Goal: Information Seeking & Learning: Understand process/instructions

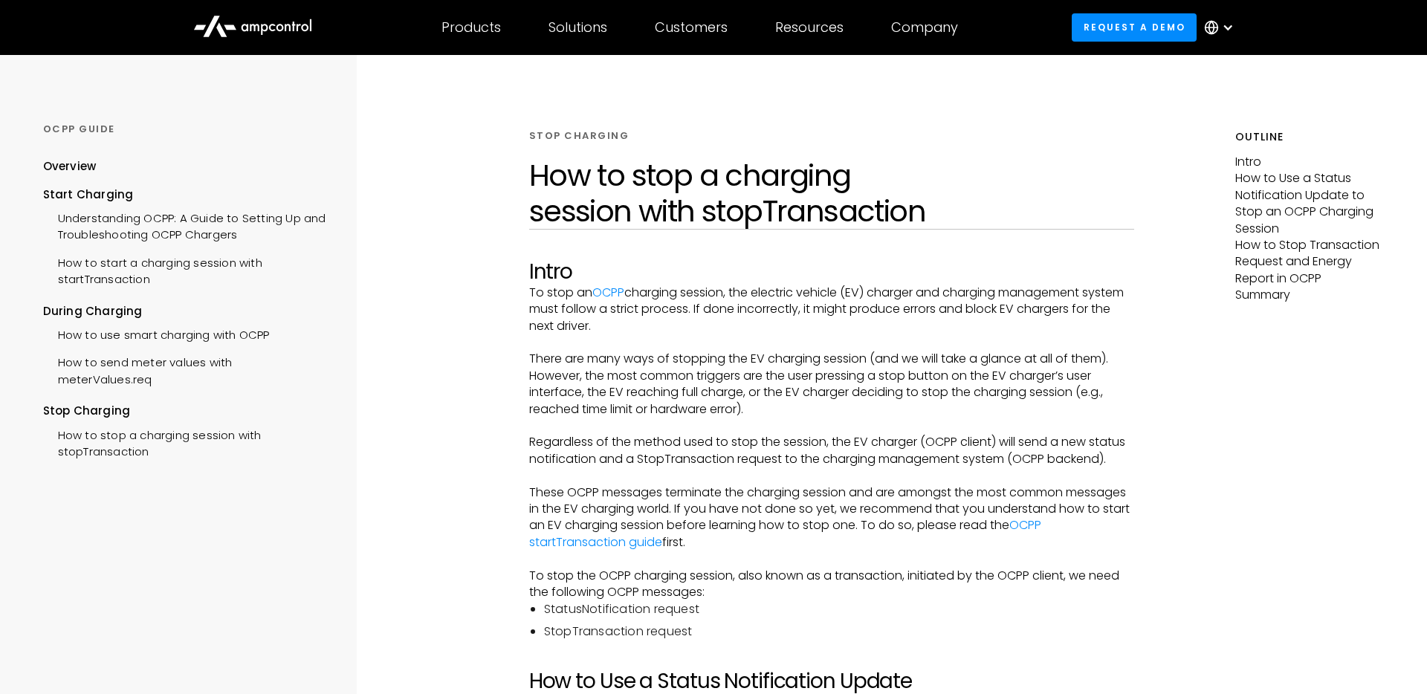
scroll to position [54, 0]
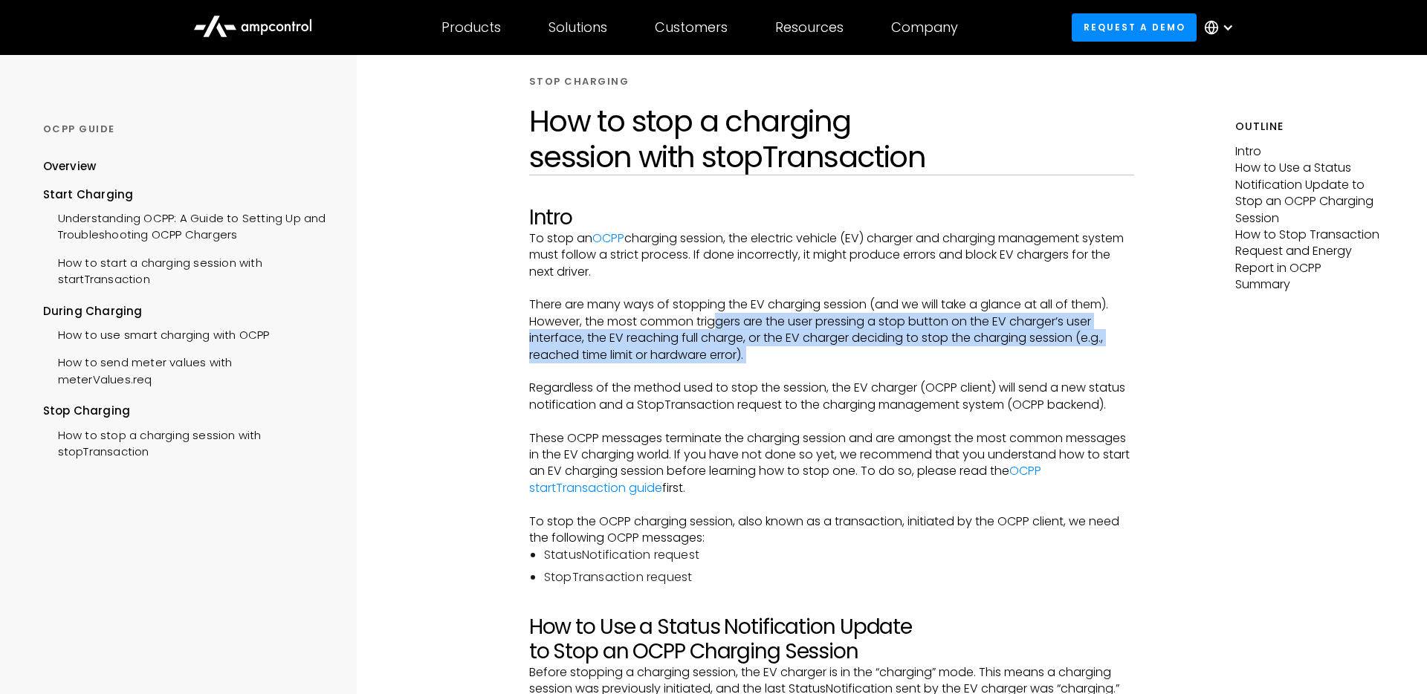
drag, startPoint x: 722, startPoint y: 315, endPoint x: 804, endPoint y: 395, distance: 114.1
click at [804, 395] on p "Regardless of the method used to stop the session, the EV charger (OCPP client)…" at bounding box center [831, 396] width 605 height 33
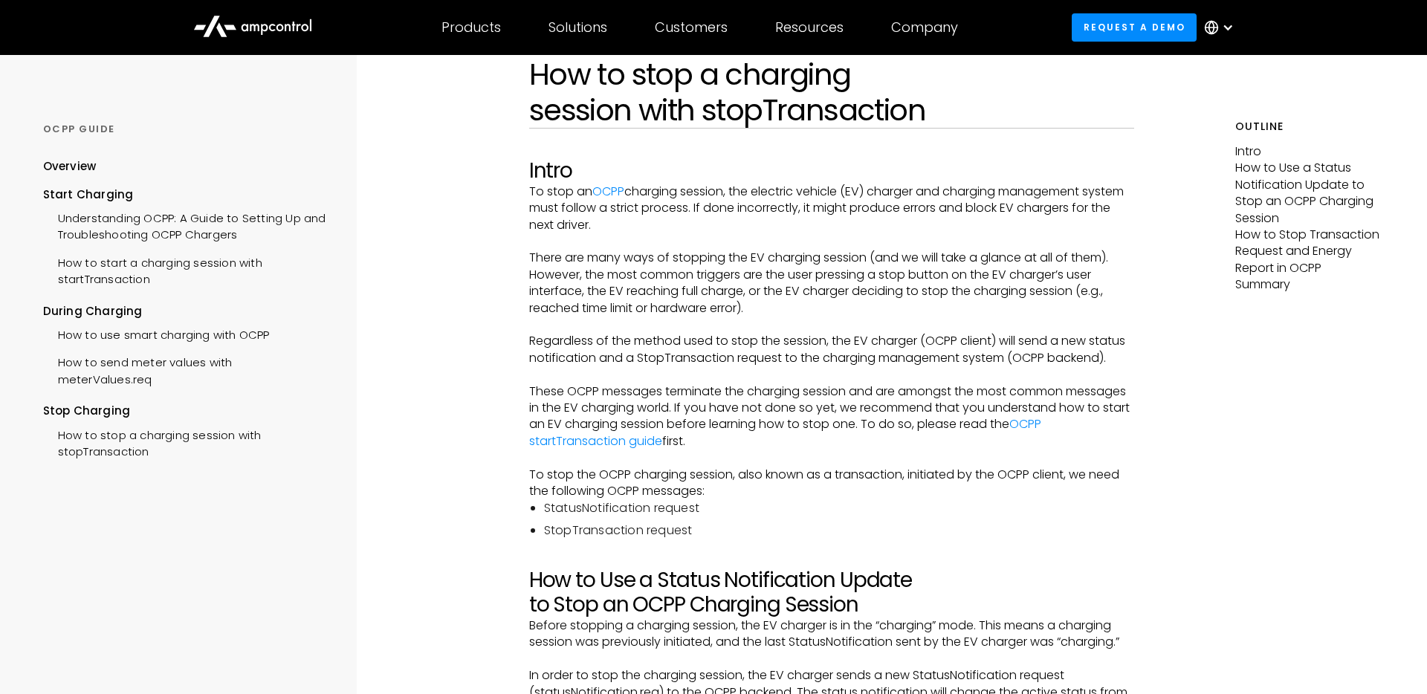
scroll to position [102, 0]
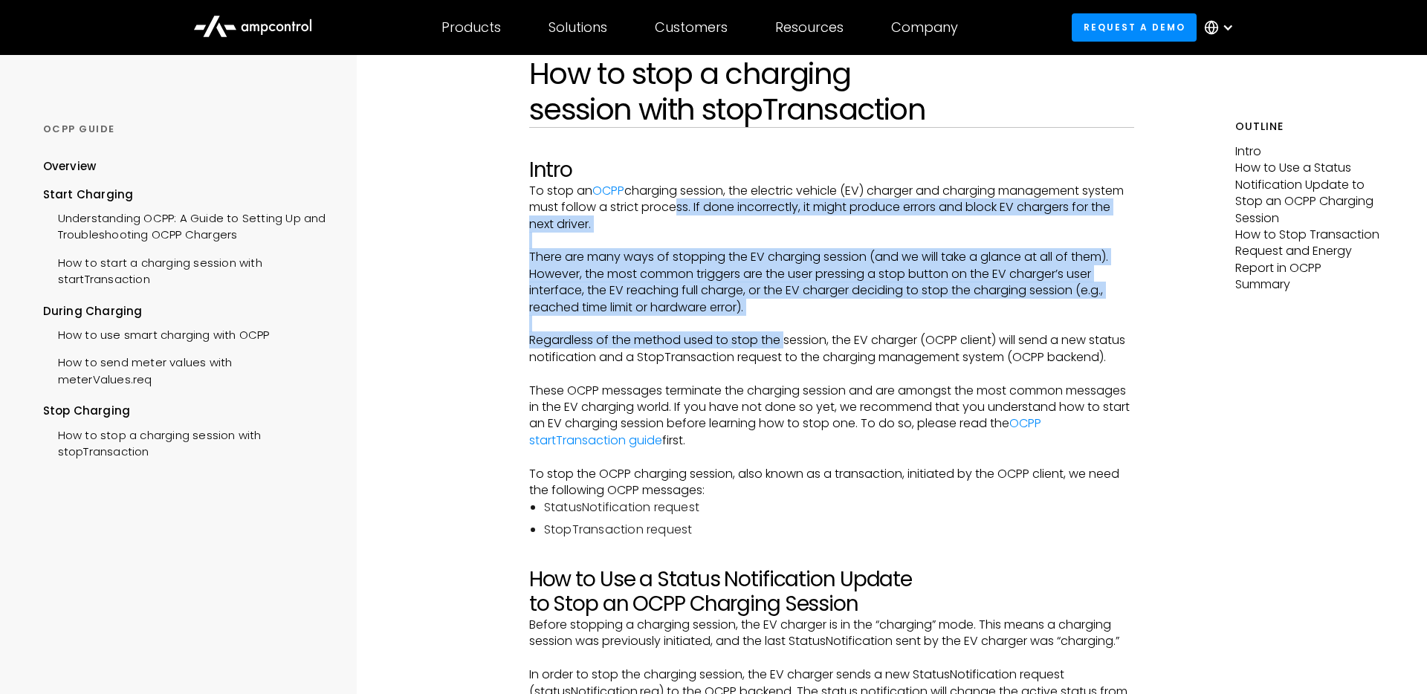
drag, startPoint x: 714, startPoint y: 204, endPoint x: 786, endPoint y: 348, distance: 160.6
click at [786, 348] on p "Regardless of the method used to stop the session, the EV charger (OCPP client)…" at bounding box center [831, 348] width 605 height 33
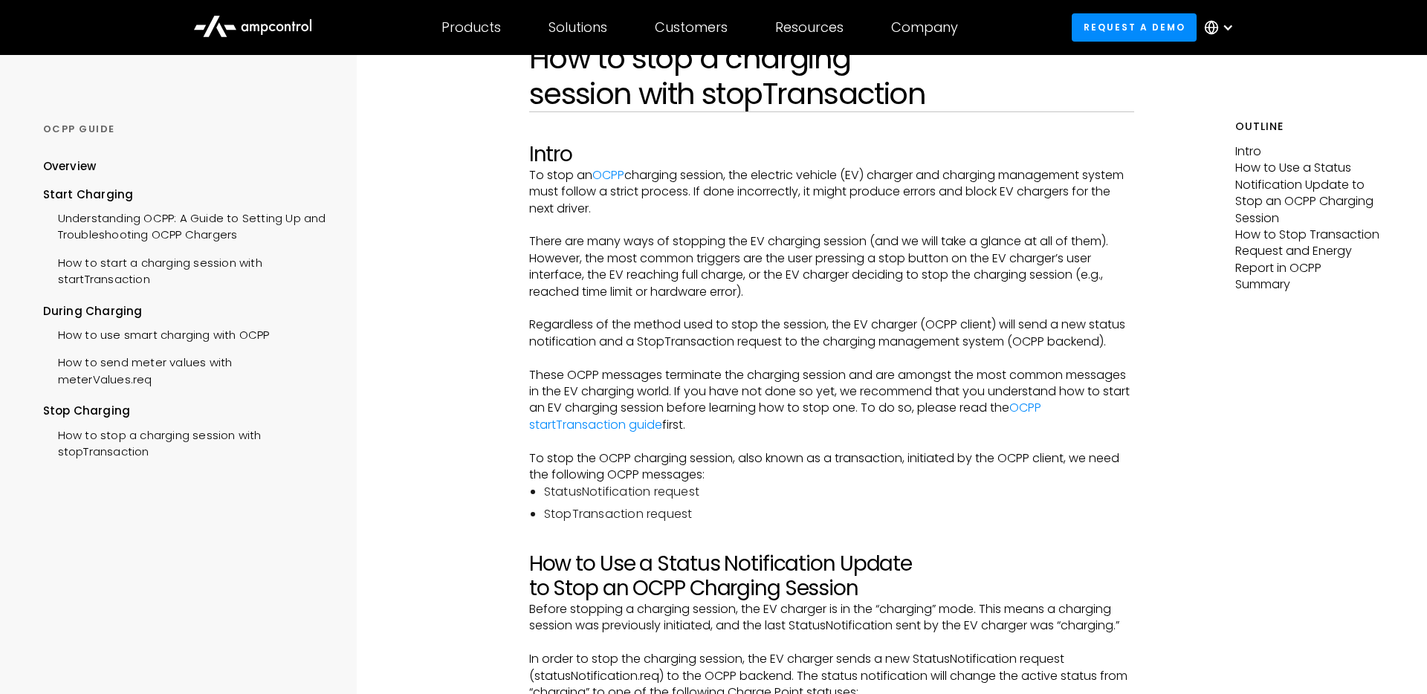
scroll to position [115, 0]
drag, startPoint x: 723, startPoint y: 239, endPoint x: 758, endPoint y: 296, distance: 67.1
click at [758, 296] on p "There are many ways of stopping the EV charging session (and we will take a gla…" at bounding box center [831, 269] width 605 height 67
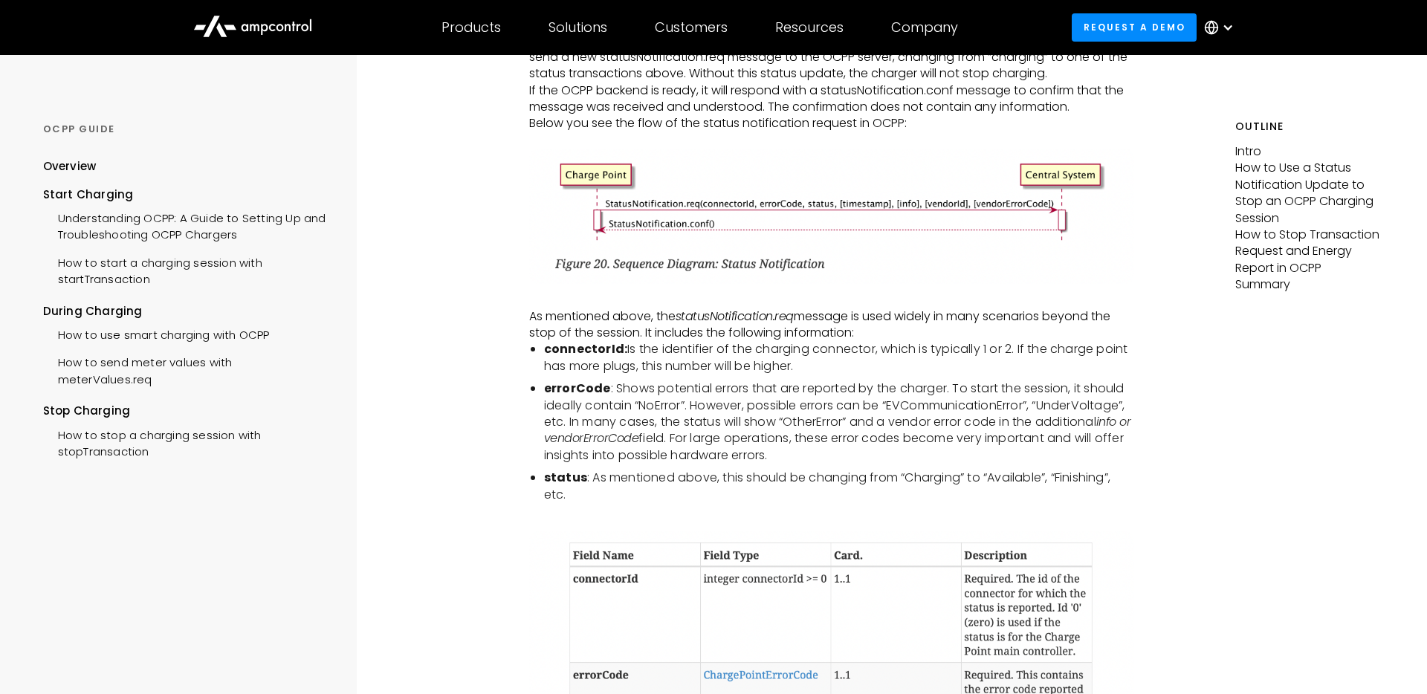
scroll to position [1423, 0]
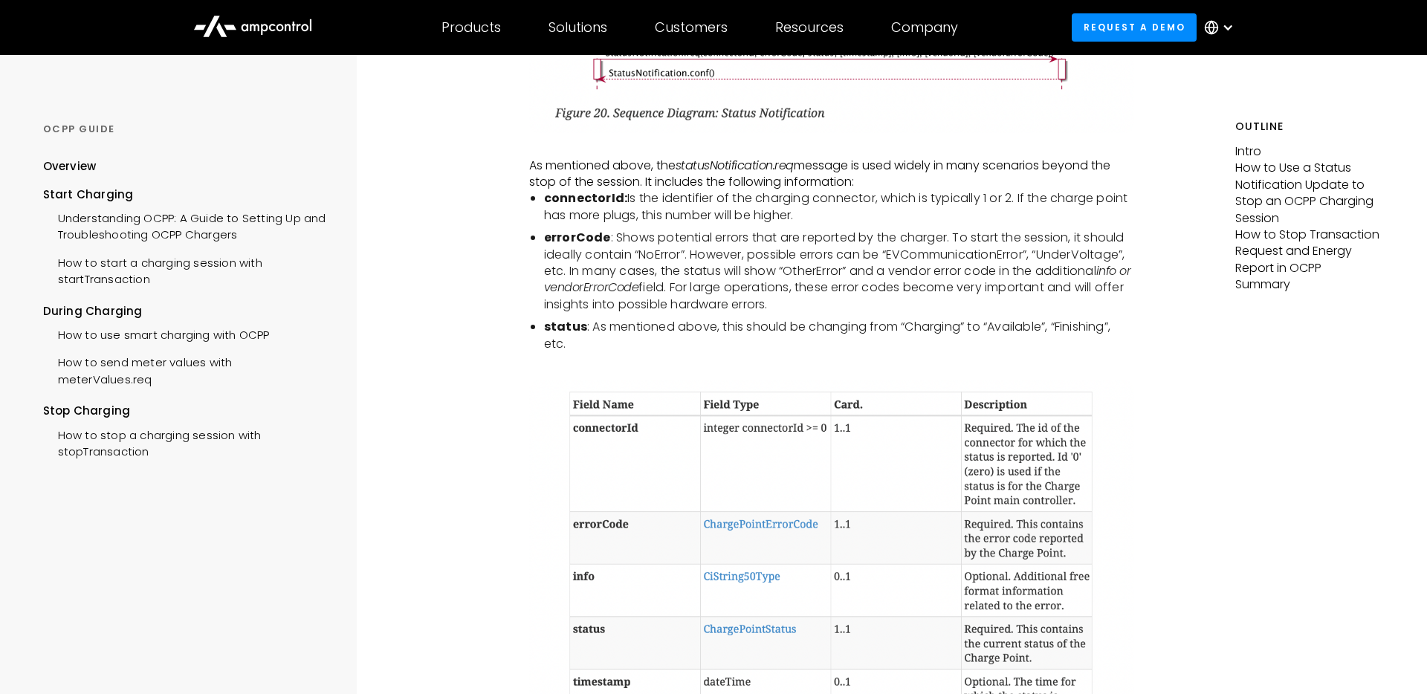
click at [831, 292] on li "errorCode : Shows potential errors that are reported by the charger. To start t…" at bounding box center [839, 271] width 590 height 83
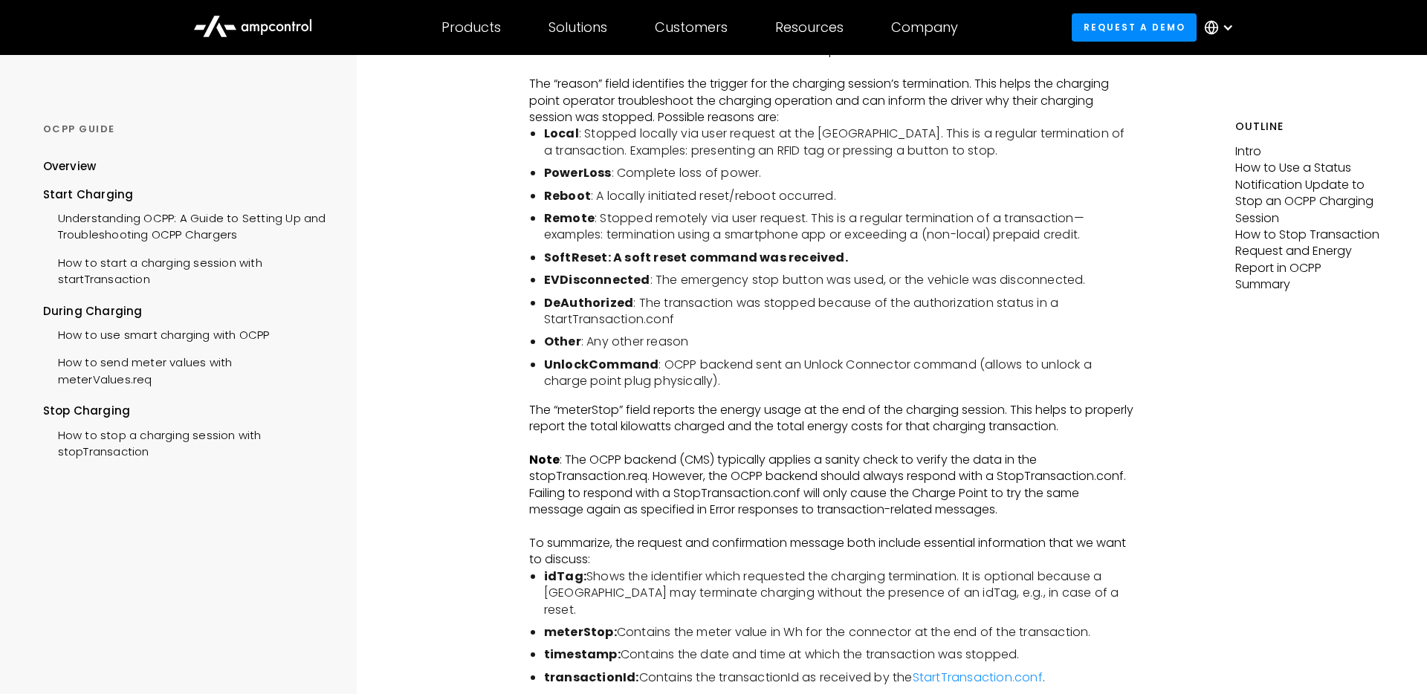
scroll to position [3061, 0]
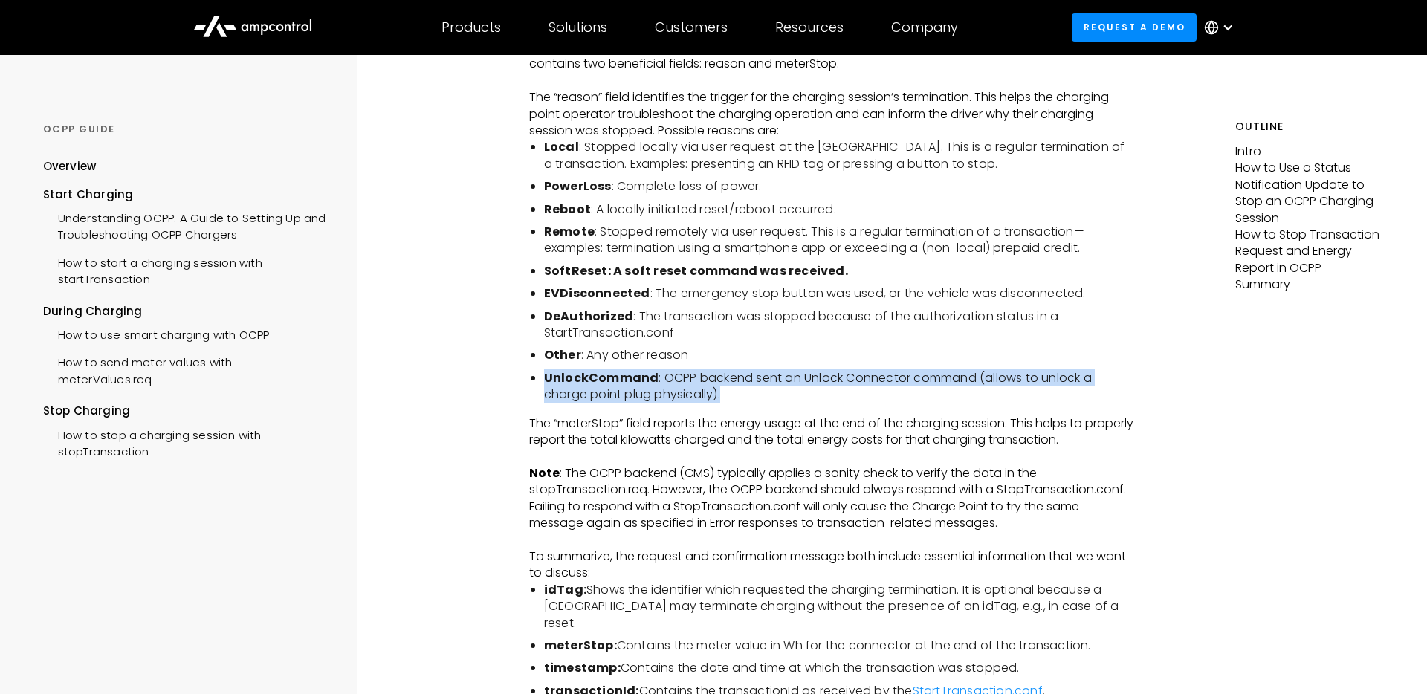
drag, startPoint x: 687, startPoint y: 381, endPoint x: 741, endPoint y: 415, distance: 64.1
click at [741, 403] on ul "Local : Stopped locally via user request at the [GEOGRAPHIC_DATA]. This is a re…" at bounding box center [831, 271] width 605 height 264
click at [741, 404] on li "UnlockCommand : OCPP backend sent an Unlock Connector command (allows to unlock…" at bounding box center [839, 386] width 590 height 33
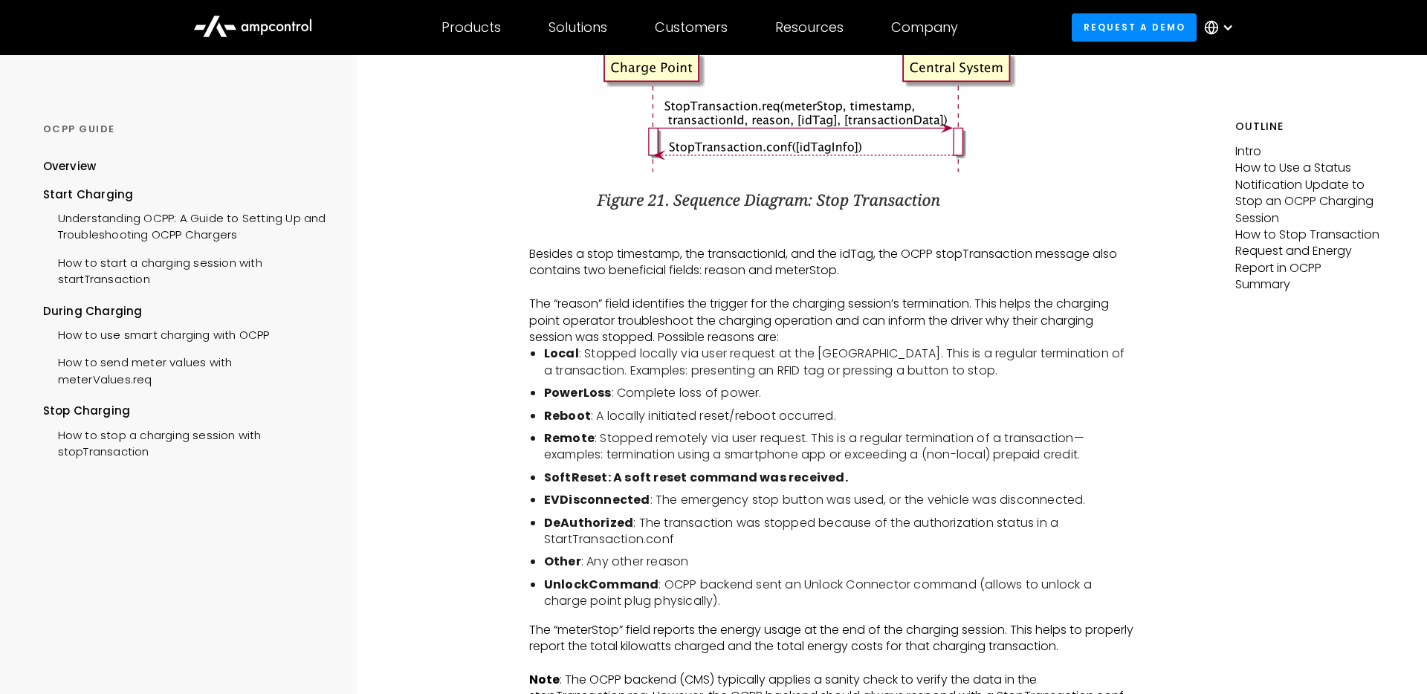
scroll to position [2852, 0]
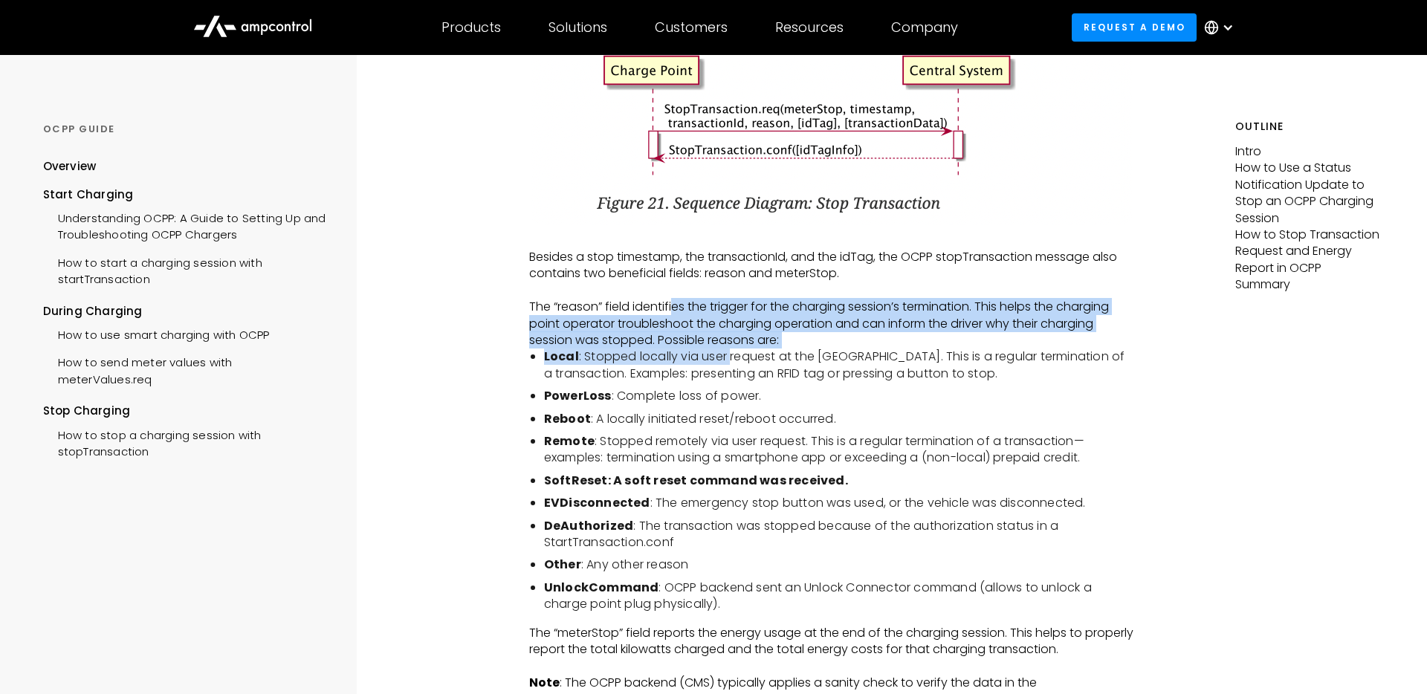
drag, startPoint x: 673, startPoint y: 318, endPoint x: 731, endPoint y: 367, distance: 75.4
click at [731, 367] on li "Local : Stopped locally via user request at the [GEOGRAPHIC_DATA]. This is a re…" at bounding box center [839, 365] width 590 height 33
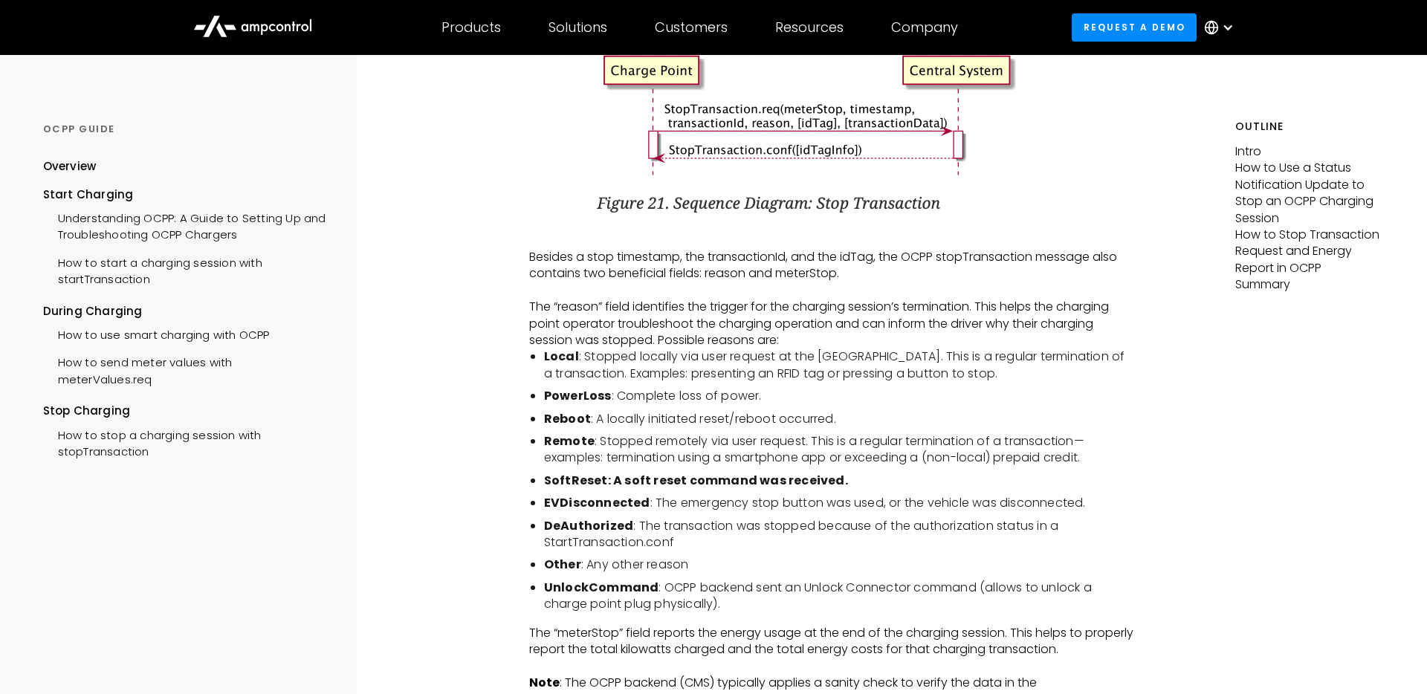
scroll to position [2907, 0]
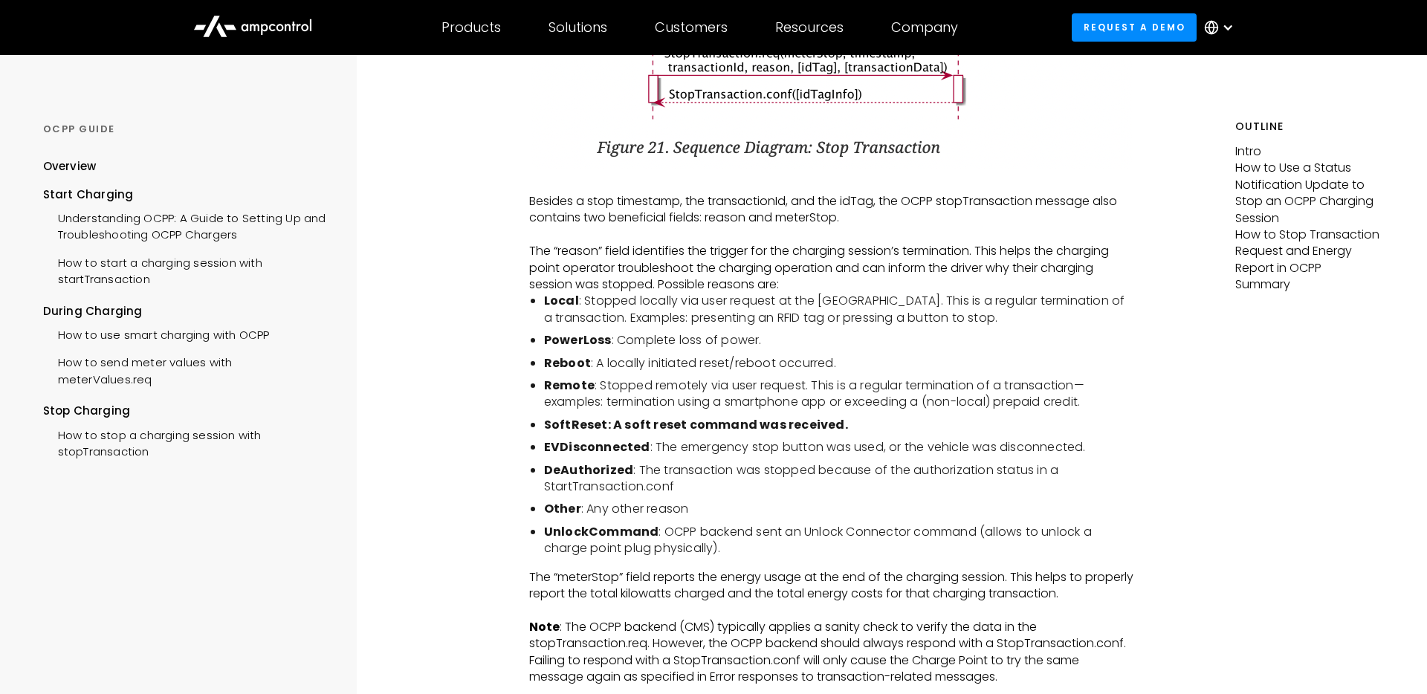
click at [688, 456] on li "EVDisconnected : The emergency stop button was used, or the vehicle was disconn…" at bounding box center [839, 447] width 590 height 16
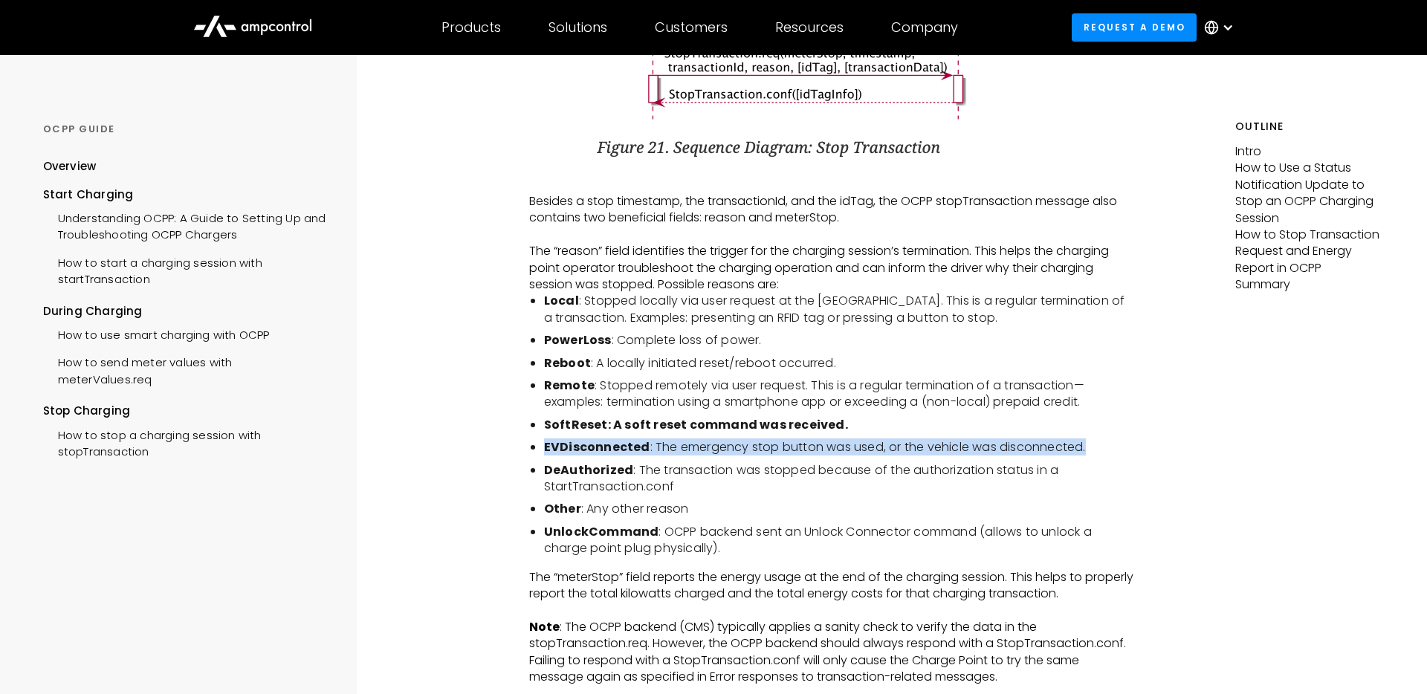
click at [688, 456] on li "EVDisconnected : The emergency stop button was used, or the vehicle was disconn…" at bounding box center [839, 447] width 590 height 16
click at [720, 456] on li "EVDisconnected : The emergency stop button was used, or the vehicle was disconn…" at bounding box center [839, 447] width 590 height 16
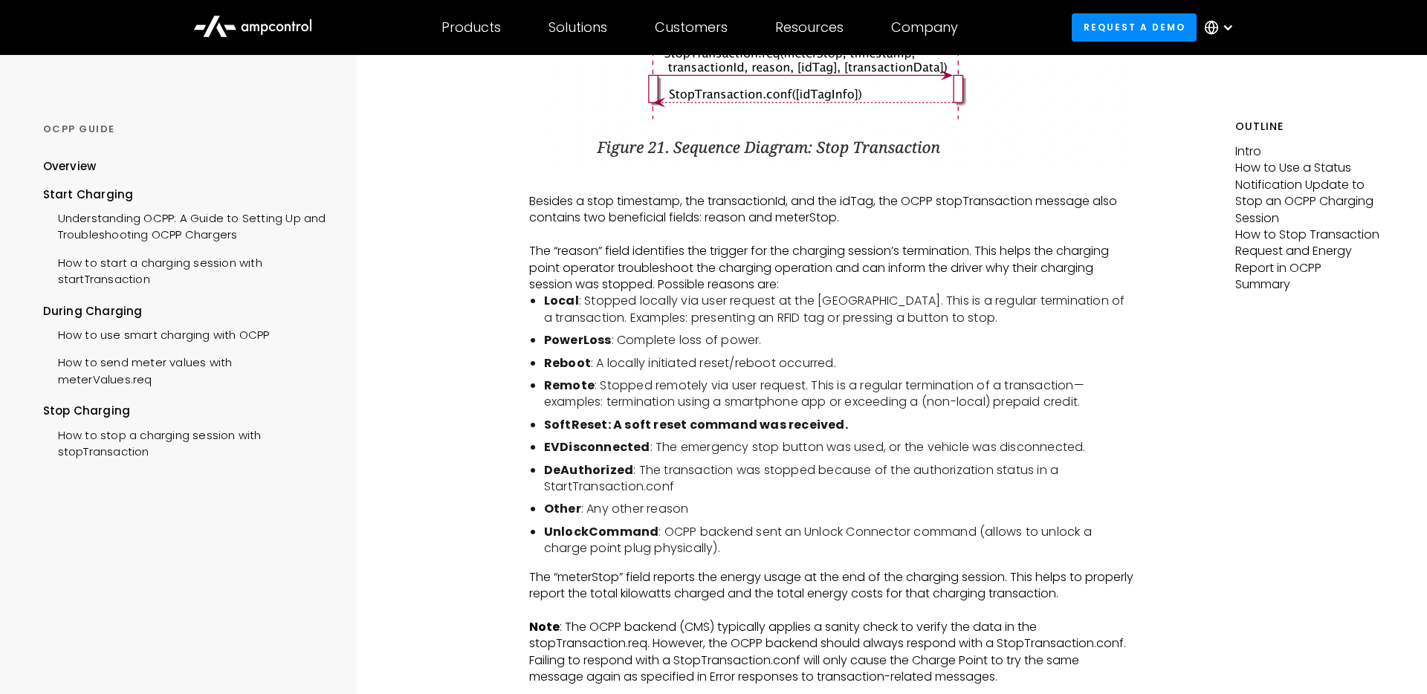
scroll to position [2934, 0]
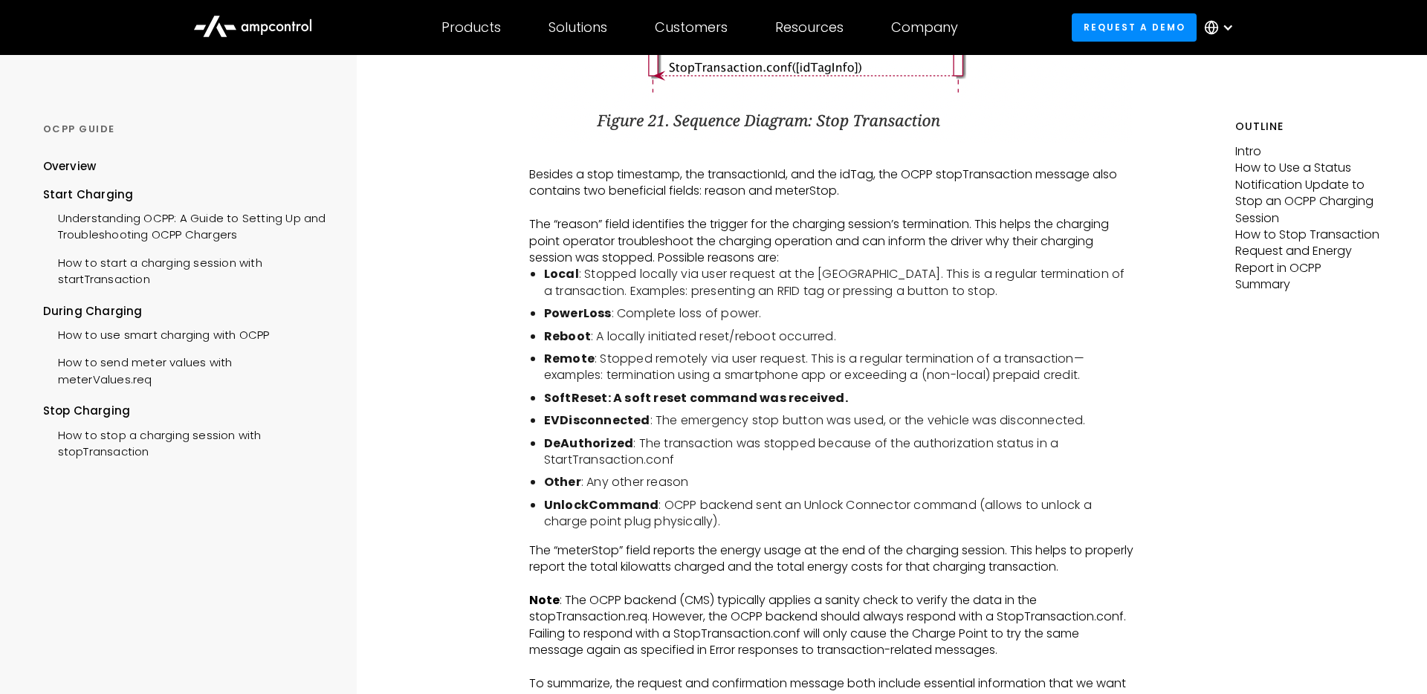
click at [706, 429] on li "EVDisconnected : The emergency stop button was used, or the vehicle was disconn…" at bounding box center [839, 421] width 590 height 16
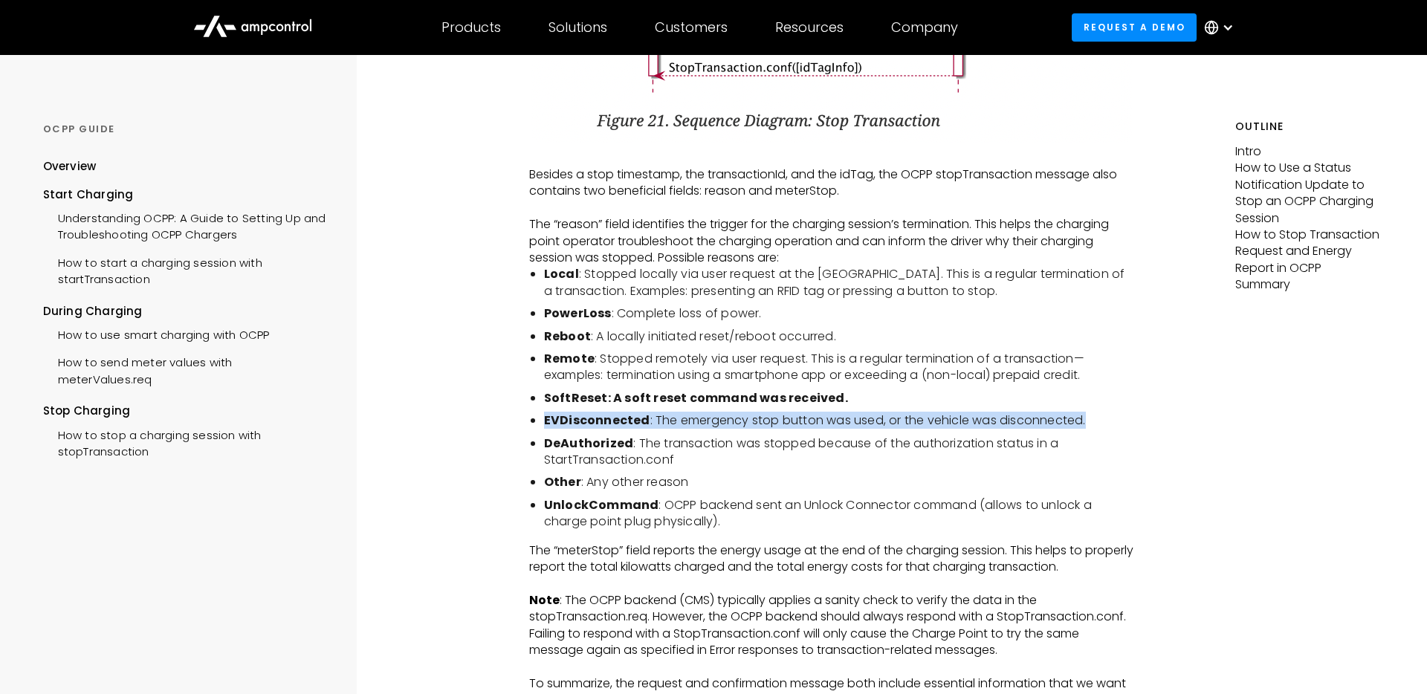
click at [706, 429] on li "EVDisconnected : The emergency stop button was used, or the vehicle was disconn…" at bounding box center [839, 421] width 590 height 16
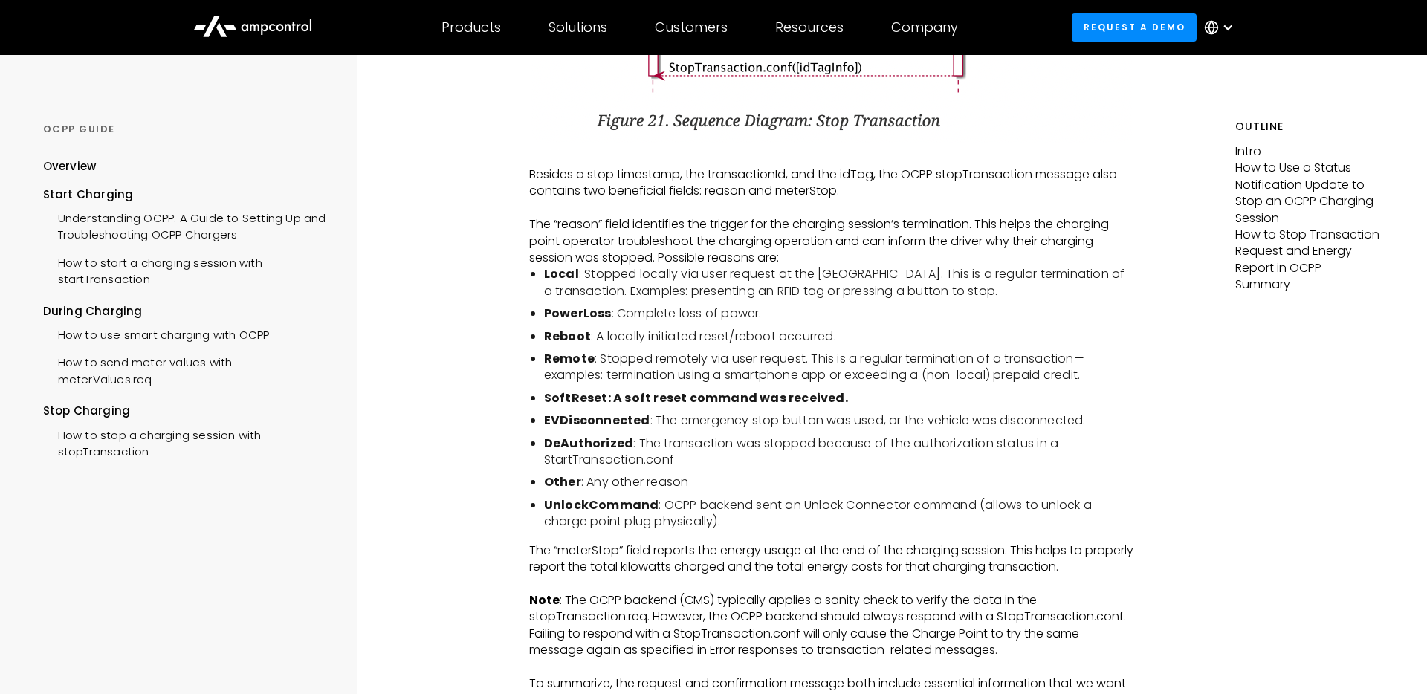
click at [680, 491] on li "Other : Any other reason" at bounding box center [839, 482] width 590 height 16
click at [699, 491] on li "Other : Any other reason" at bounding box center [839, 482] width 590 height 16
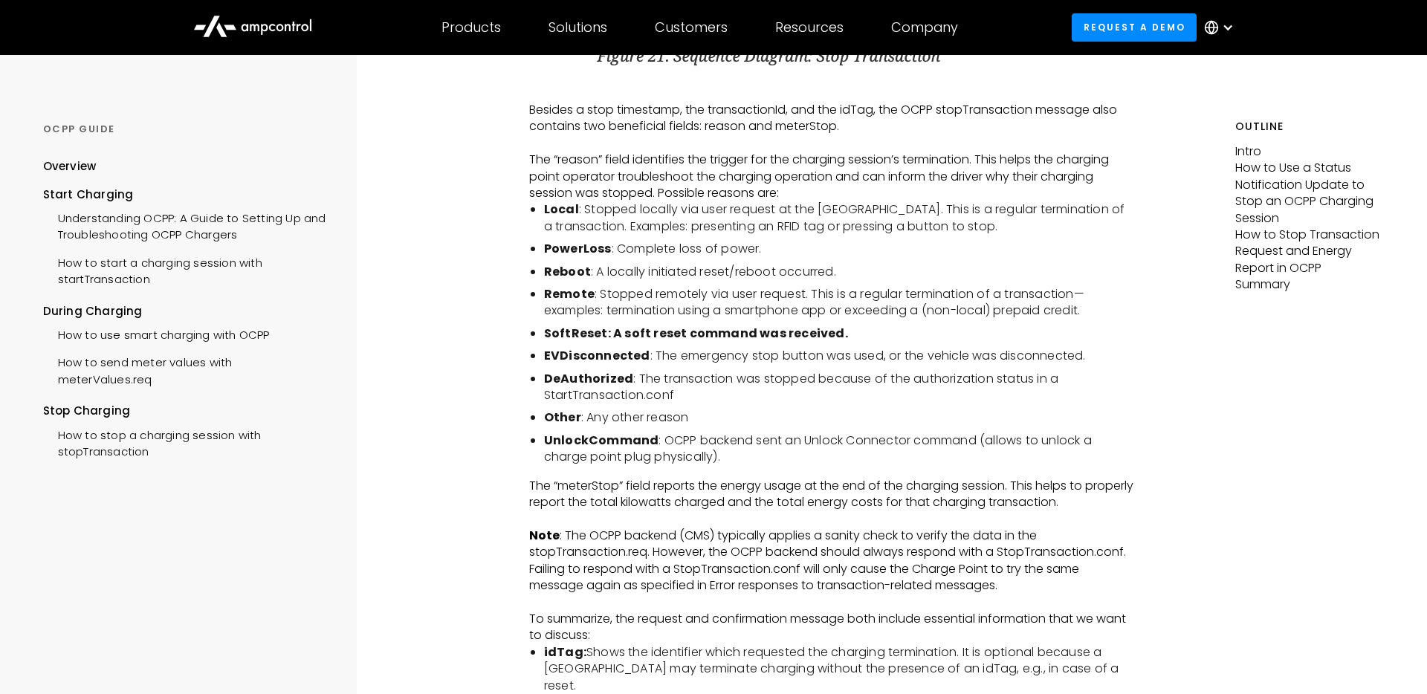
scroll to position [3002, 0]
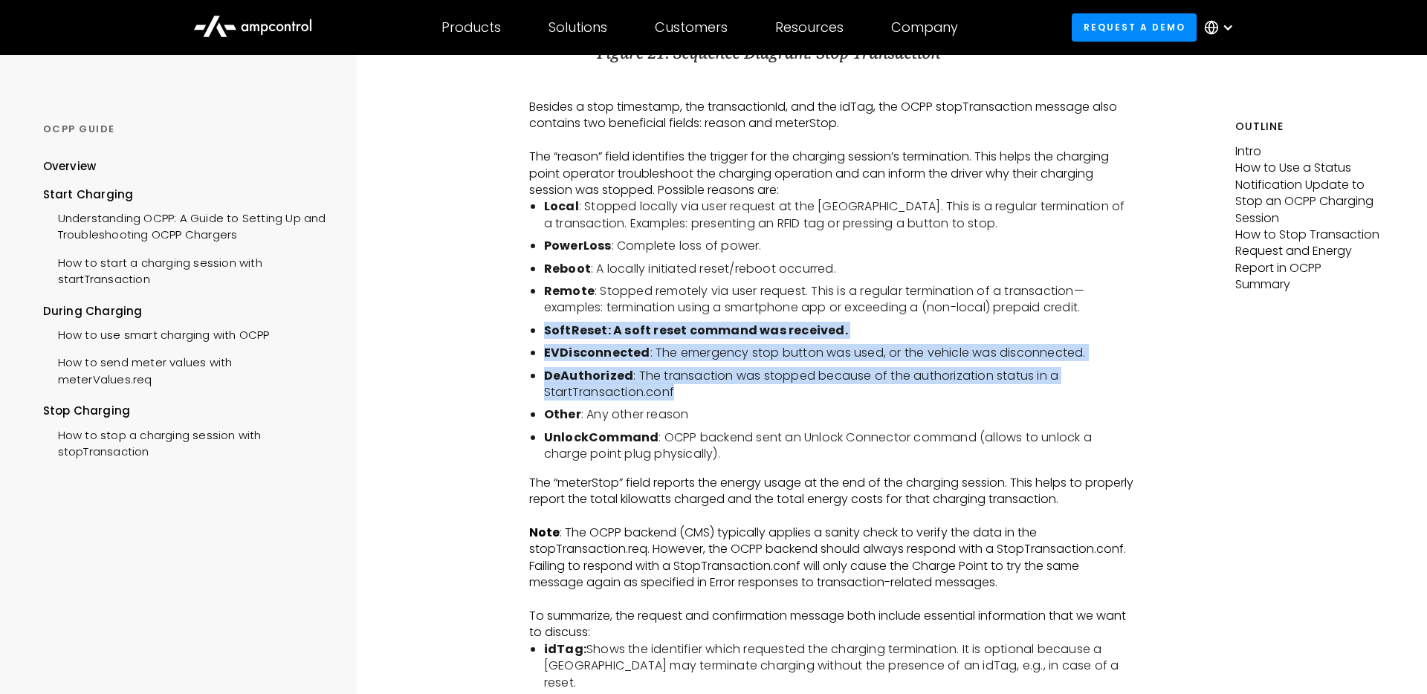
drag, startPoint x: 673, startPoint y: 336, endPoint x: 697, endPoint y: 417, distance: 84.4
click at [697, 417] on ul "Local : Stopped locally via user request at the [GEOGRAPHIC_DATA]. This is a re…" at bounding box center [831, 330] width 605 height 264
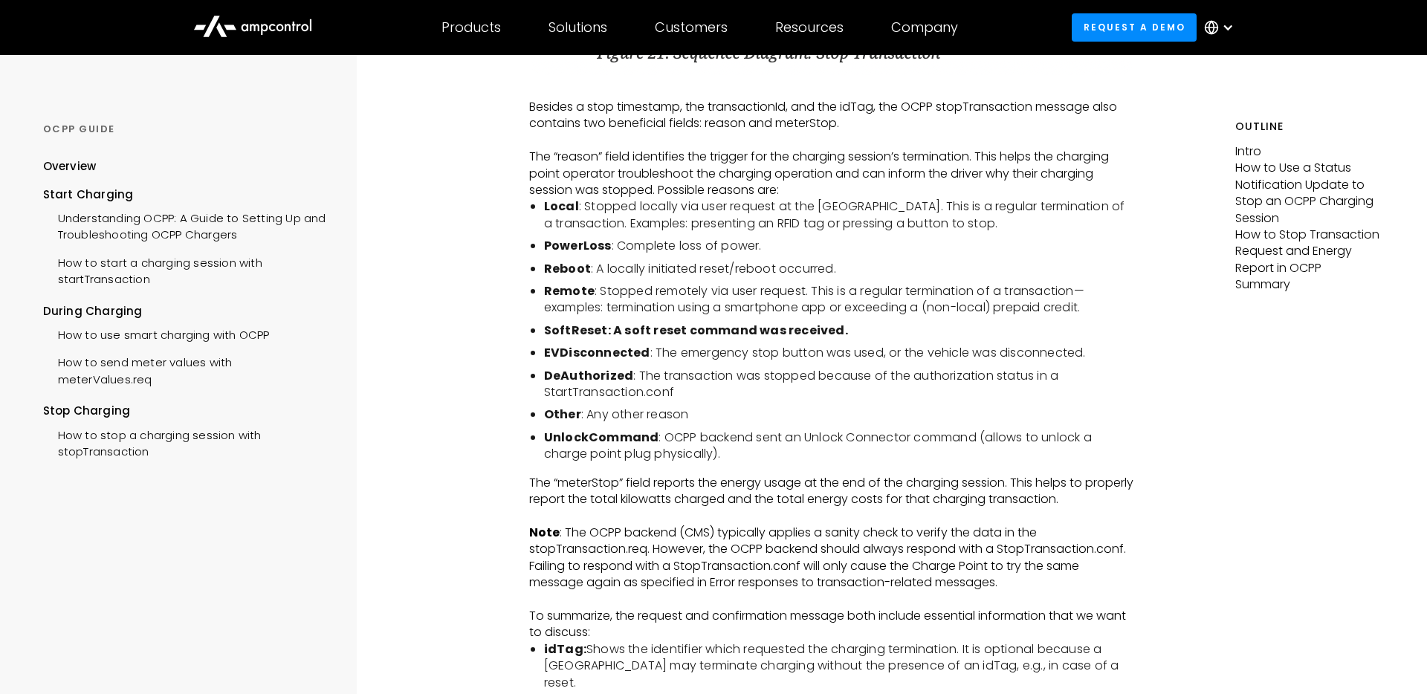
scroll to position [3011, 0]
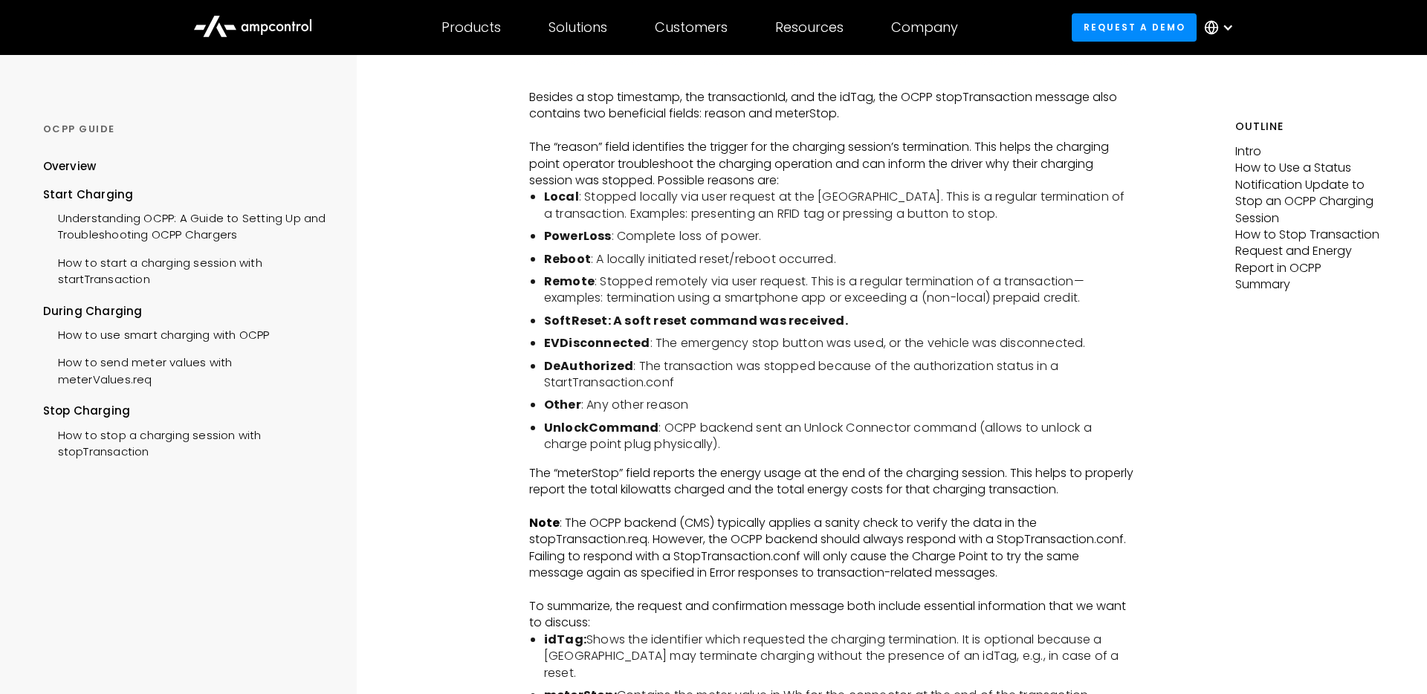
click at [708, 413] on li "Other : Any other reason" at bounding box center [839, 405] width 590 height 16
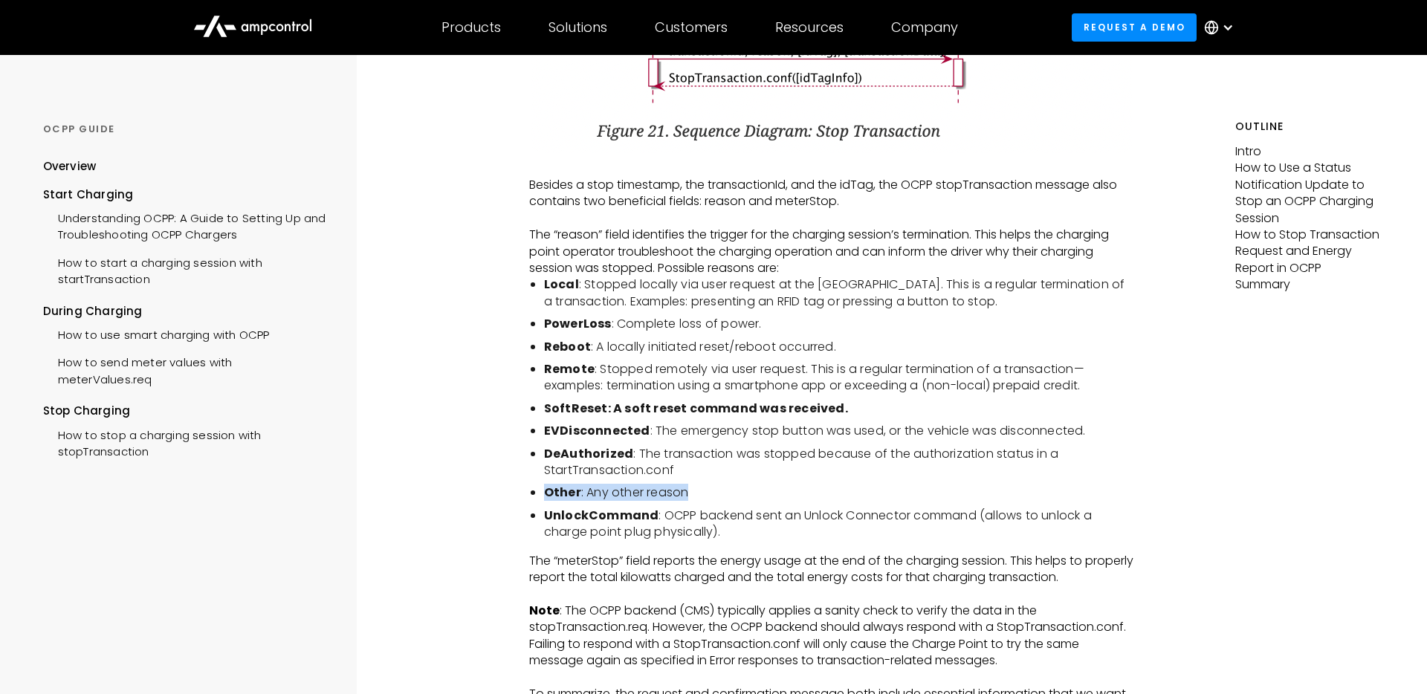
scroll to position [2920, 0]
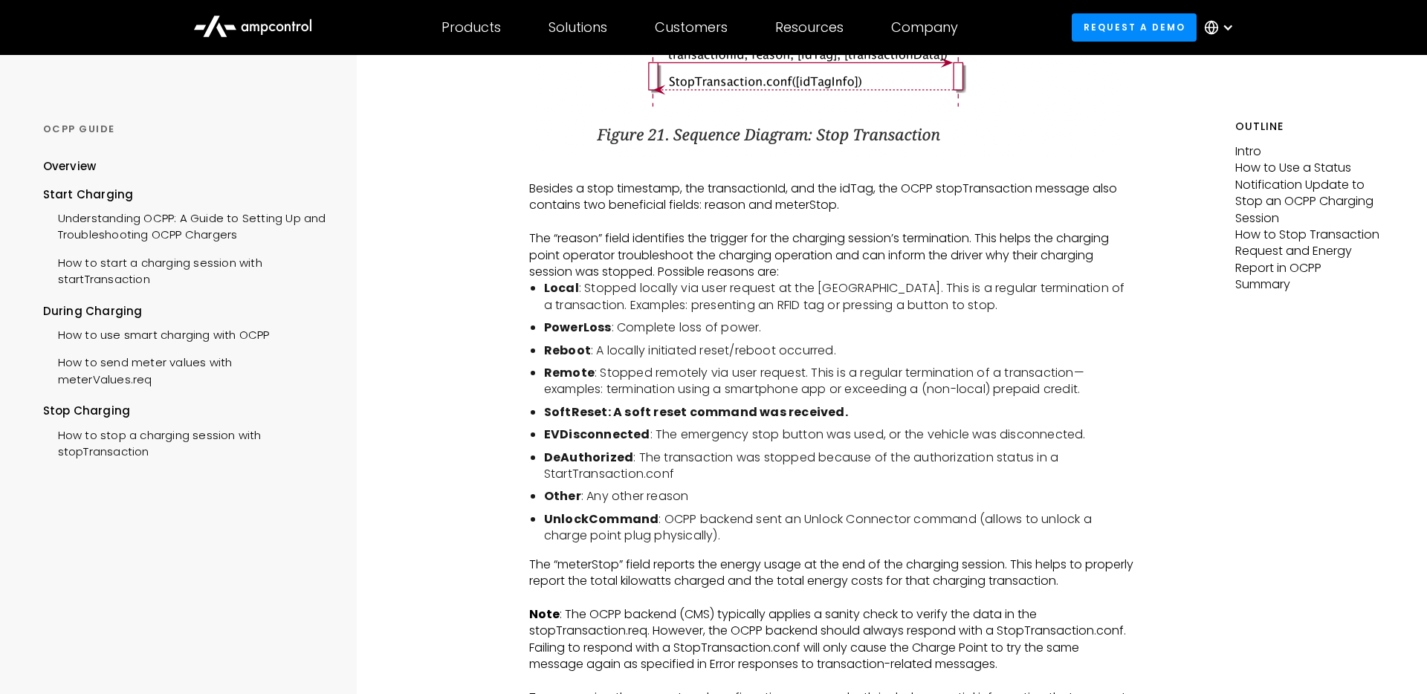
click at [697, 483] on li "DeAuthorized : The transaction was stopped because of the authorization status …" at bounding box center [839, 466] width 590 height 33
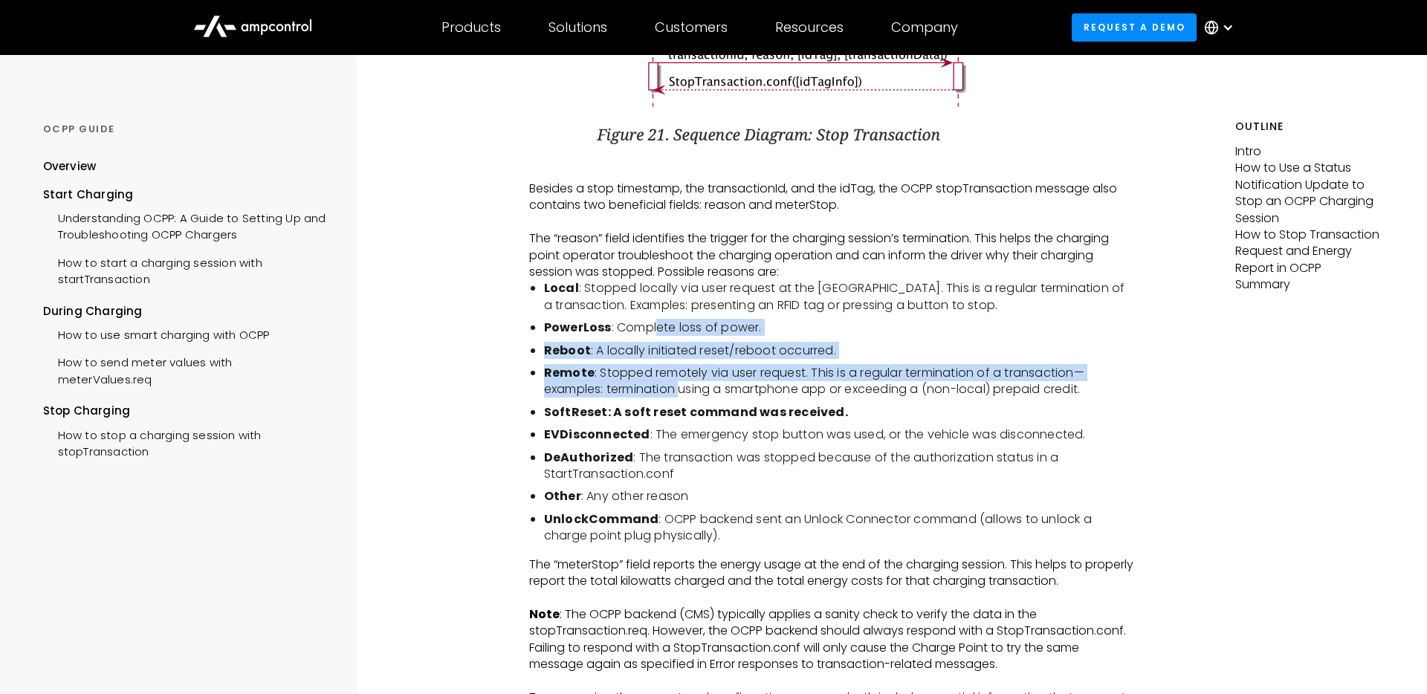
drag, startPoint x: 659, startPoint y: 349, endPoint x: 685, endPoint y: 406, distance: 63.2
click at [685, 406] on ul "Local : Stopped locally via user request at the [GEOGRAPHIC_DATA]. This is a re…" at bounding box center [831, 412] width 605 height 264
click at [685, 398] on li "Remote : Stopped remotely via user request. This is a regular termination of a …" at bounding box center [839, 381] width 590 height 33
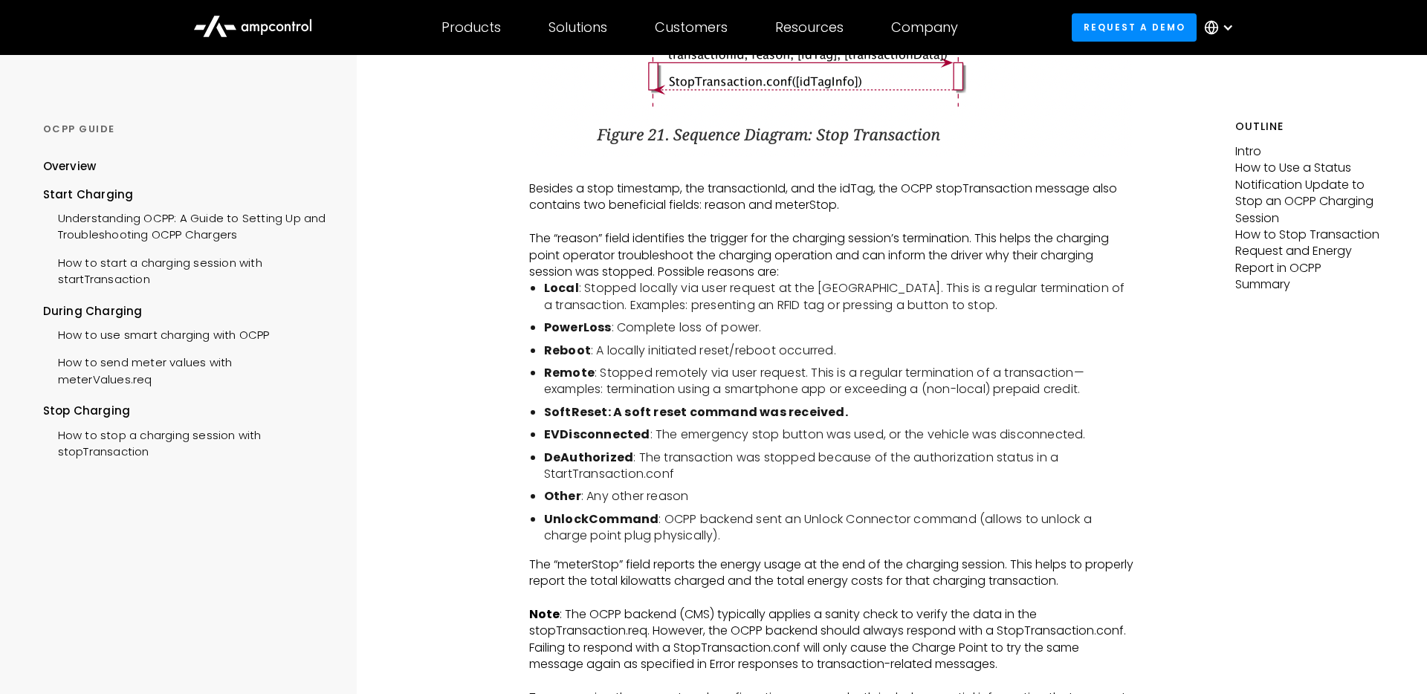
click at [675, 336] on li "PowerLoss : Complete loss of power." at bounding box center [839, 328] width 590 height 16
click at [740, 336] on li "PowerLoss : Complete loss of power." at bounding box center [839, 328] width 590 height 16
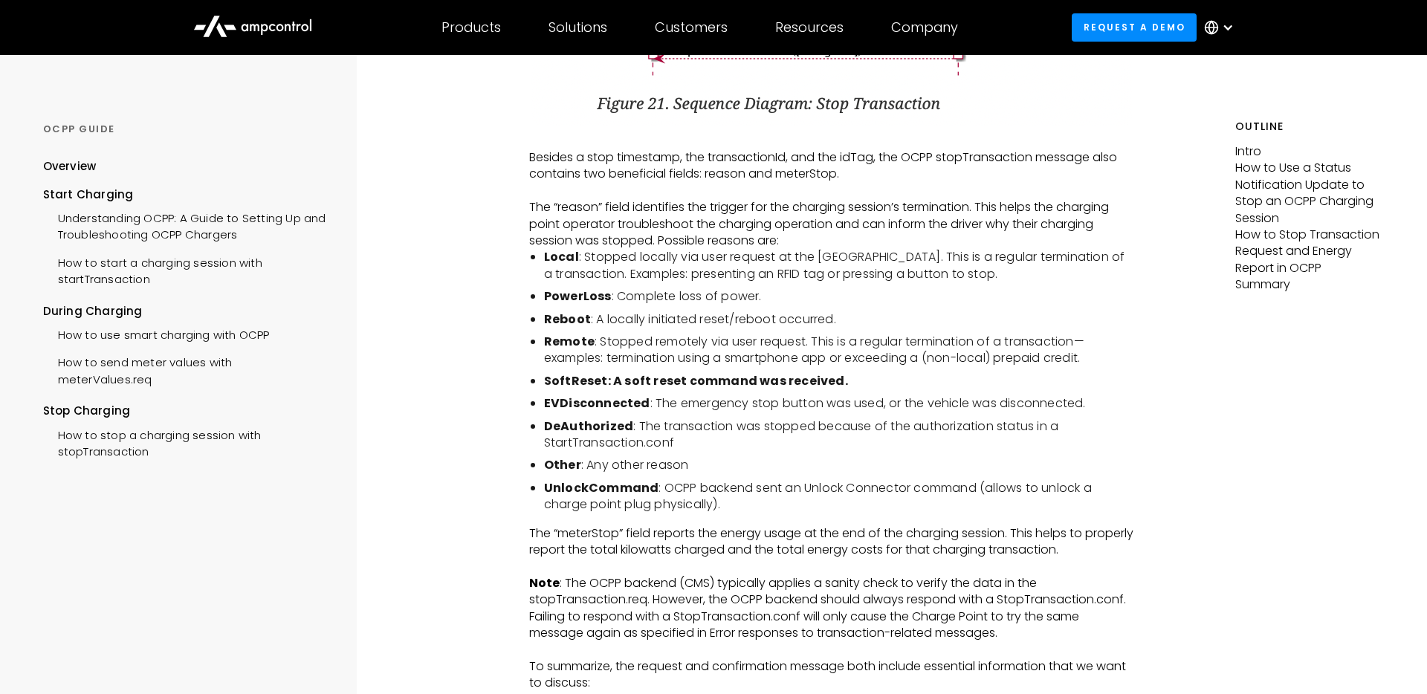
scroll to position [2974, 0]
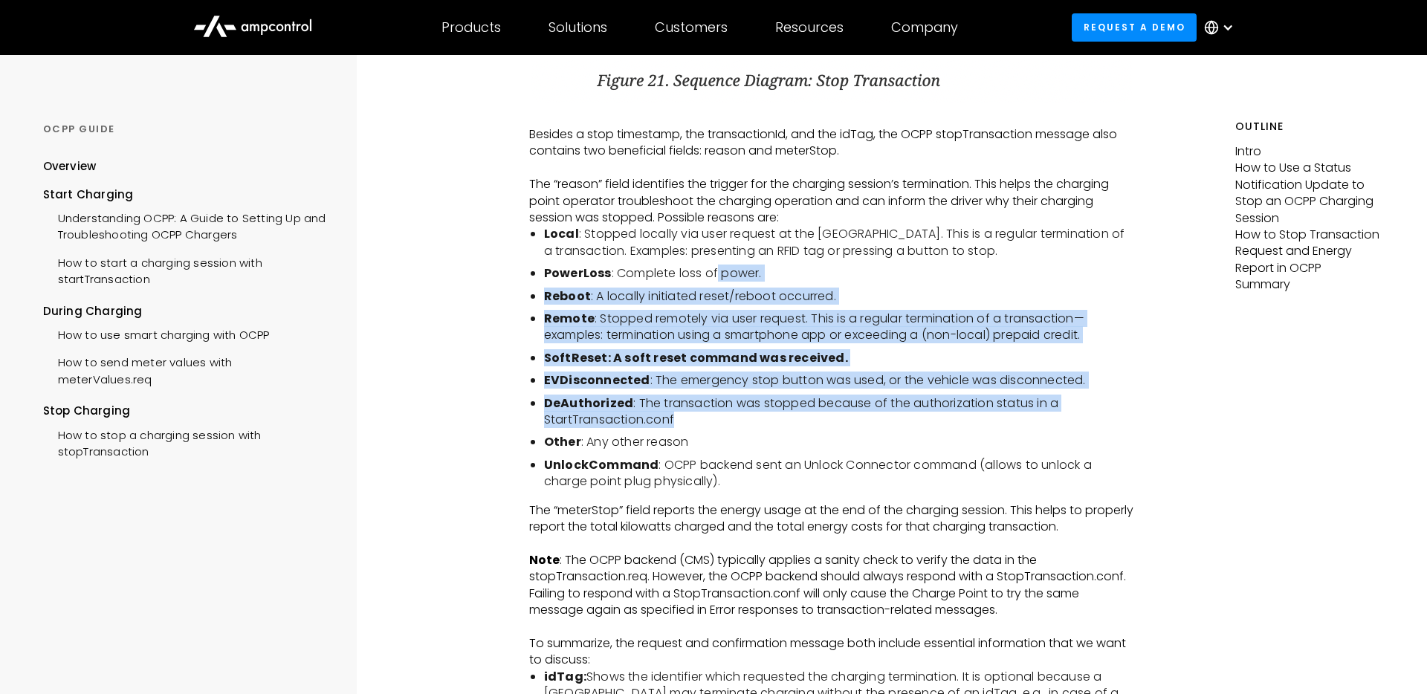
drag, startPoint x: 716, startPoint y: 290, endPoint x: 762, endPoint y: 439, distance: 156.4
click at [762, 439] on ul "Local : Stopped locally via user request at the [GEOGRAPHIC_DATA]. This is a re…" at bounding box center [831, 358] width 605 height 264
click at [762, 429] on li "DeAuthorized : The transaction was stopped because of the authorization status …" at bounding box center [839, 411] width 590 height 33
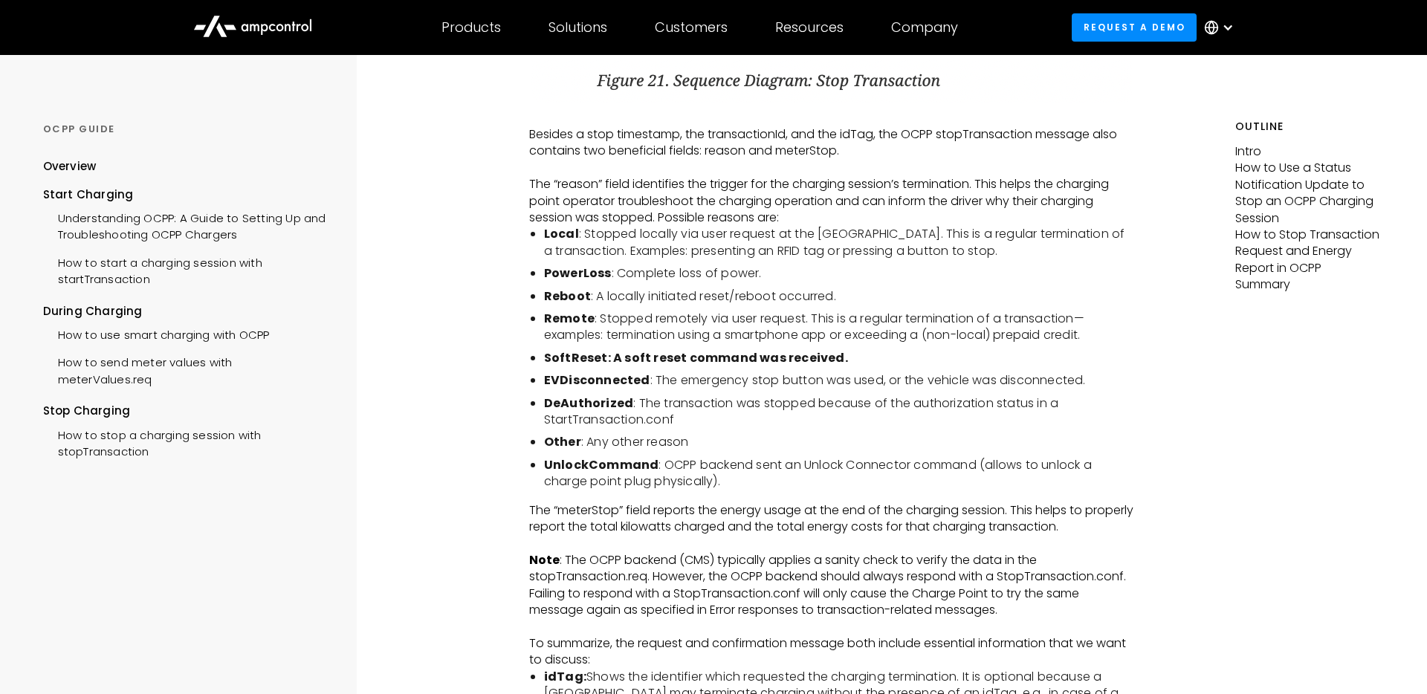
scroll to position [2988, 0]
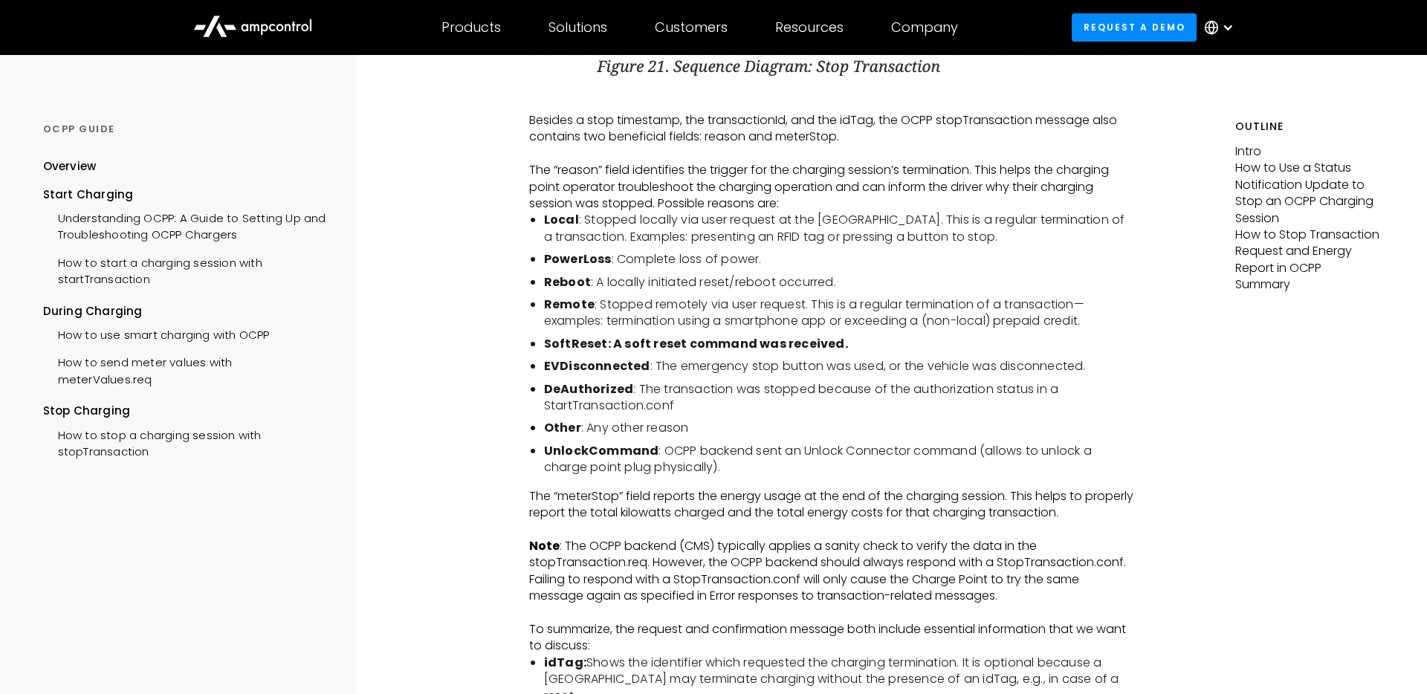
click at [730, 415] on li "DeAuthorized : The transaction was stopped because of the authorization status …" at bounding box center [839, 397] width 590 height 33
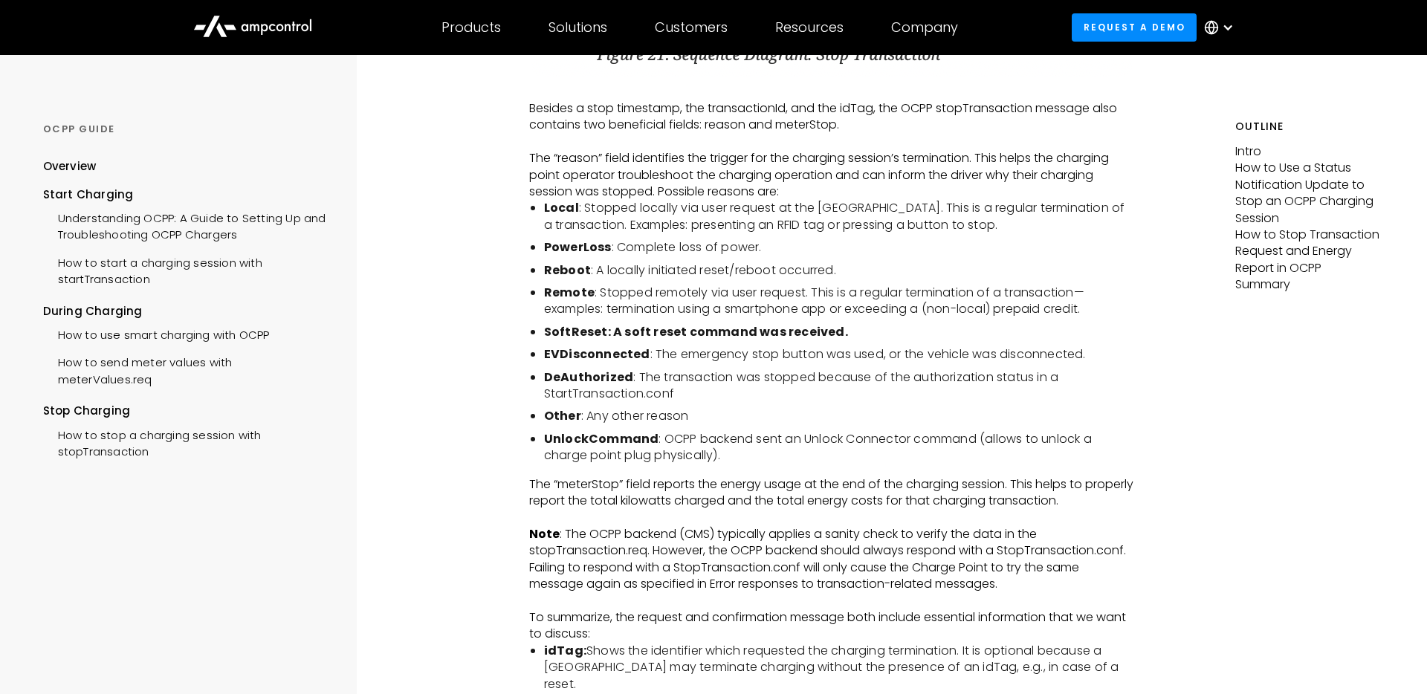
click at [749, 465] on li "UnlockCommand : OCPP backend sent an Unlock Connector command (allows to unlock…" at bounding box center [839, 447] width 590 height 33
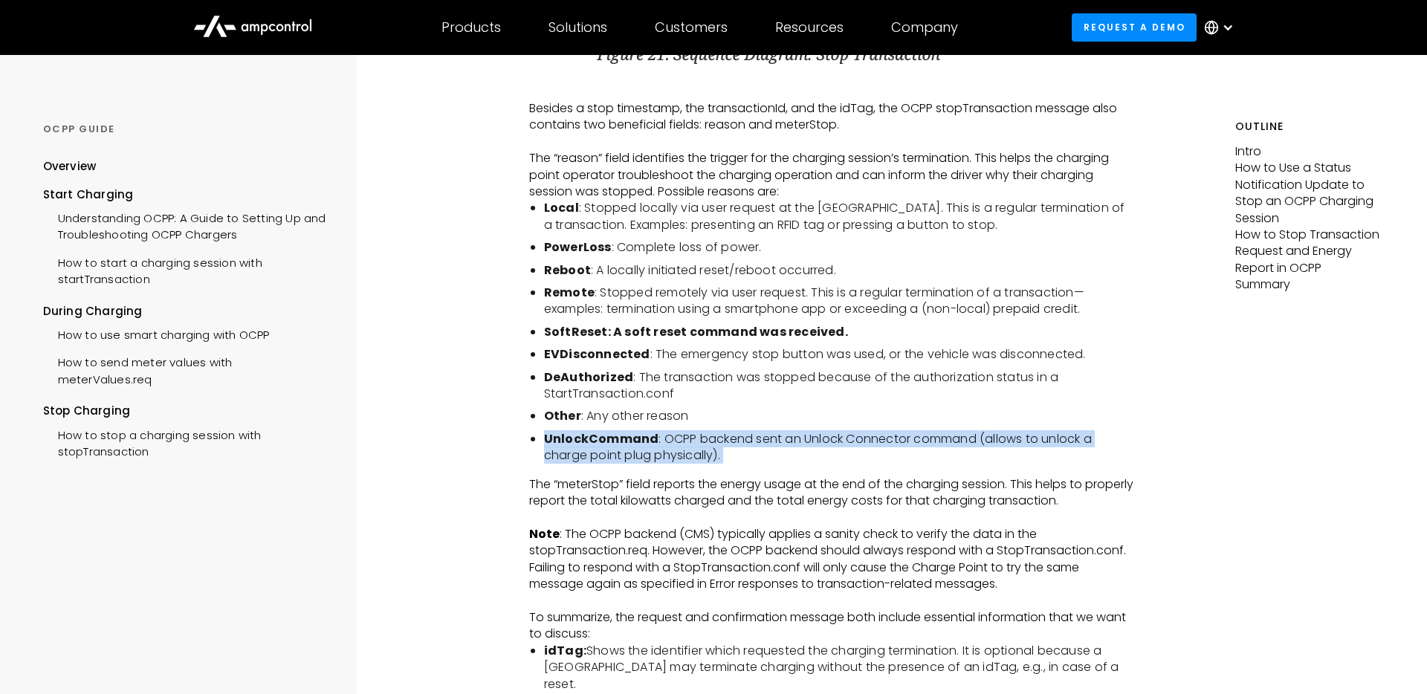
click at [749, 465] on li "UnlockCommand : OCPP backend sent an Unlock Connector command (allows to unlock…" at bounding box center [839, 447] width 590 height 33
click at [778, 465] on li "UnlockCommand : OCPP backend sent an Unlock Connector command (allows to unlock…" at bounding box center [839, 447] width 590 height 33
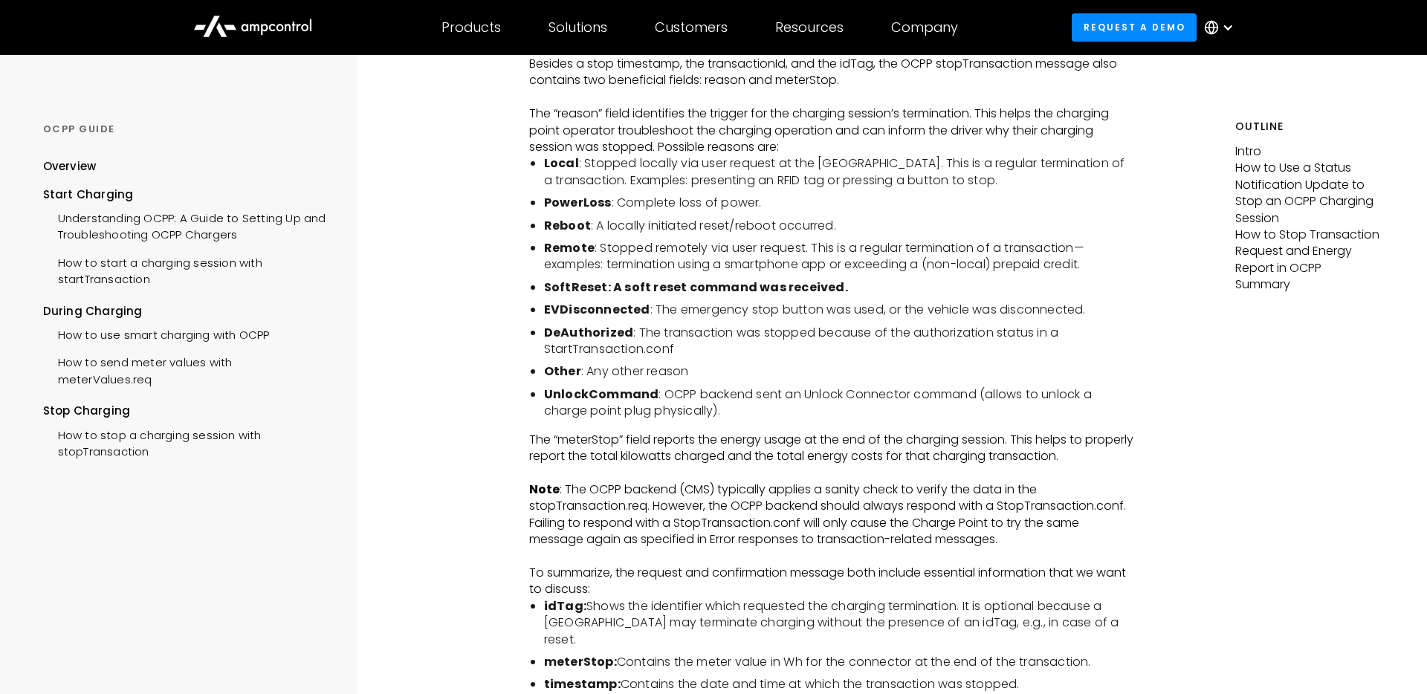
scroll to position [3049, 0]
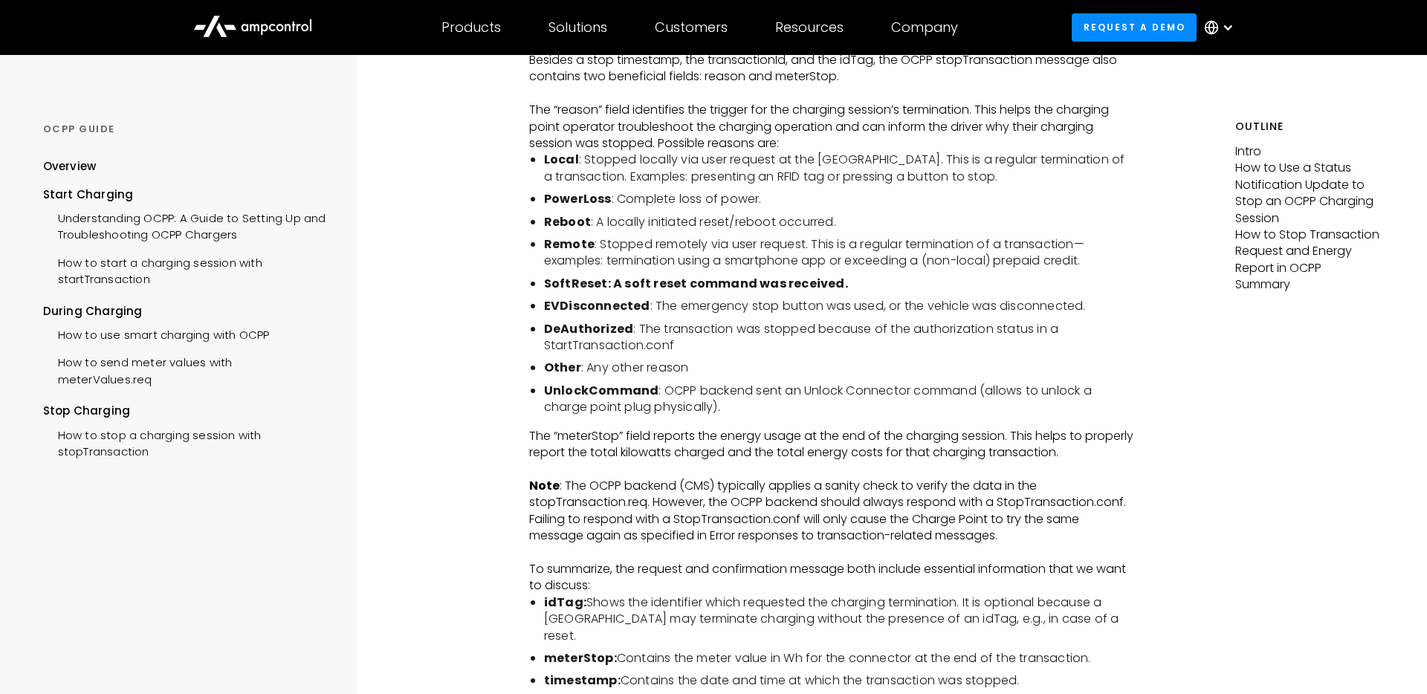
click at [728, 416] on li "UnlockCommand : OCPP backend sent an Unlock Connector command (allows to unlock…" at bounding box center [839, 399] width 590 height 33
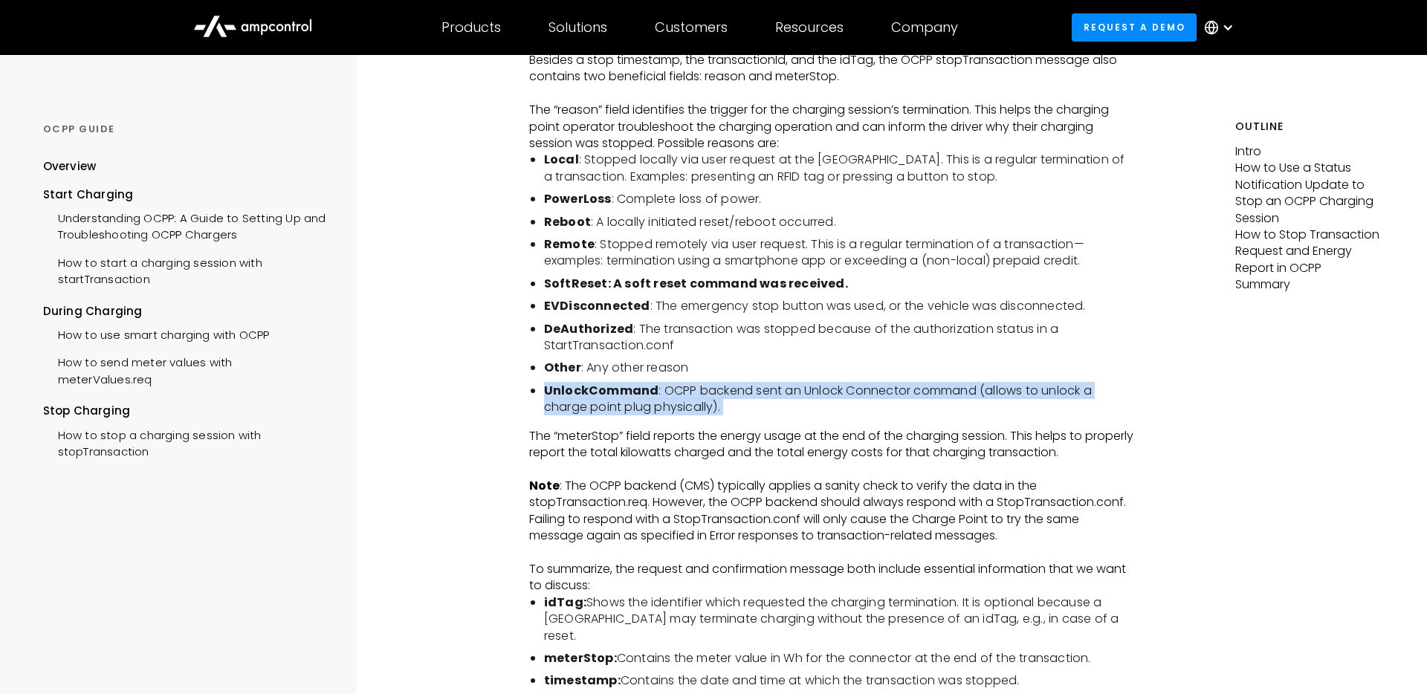
click at [728, 416] on li "UnlockCommand : OCPP backend sent an Unlock Connector command (allows to unlock…" at bounding box center [839, 399] width 590 height 33
copy li "UnlockCommand : OCPP backend sent an Unlock Connector command (allows to unlock…"
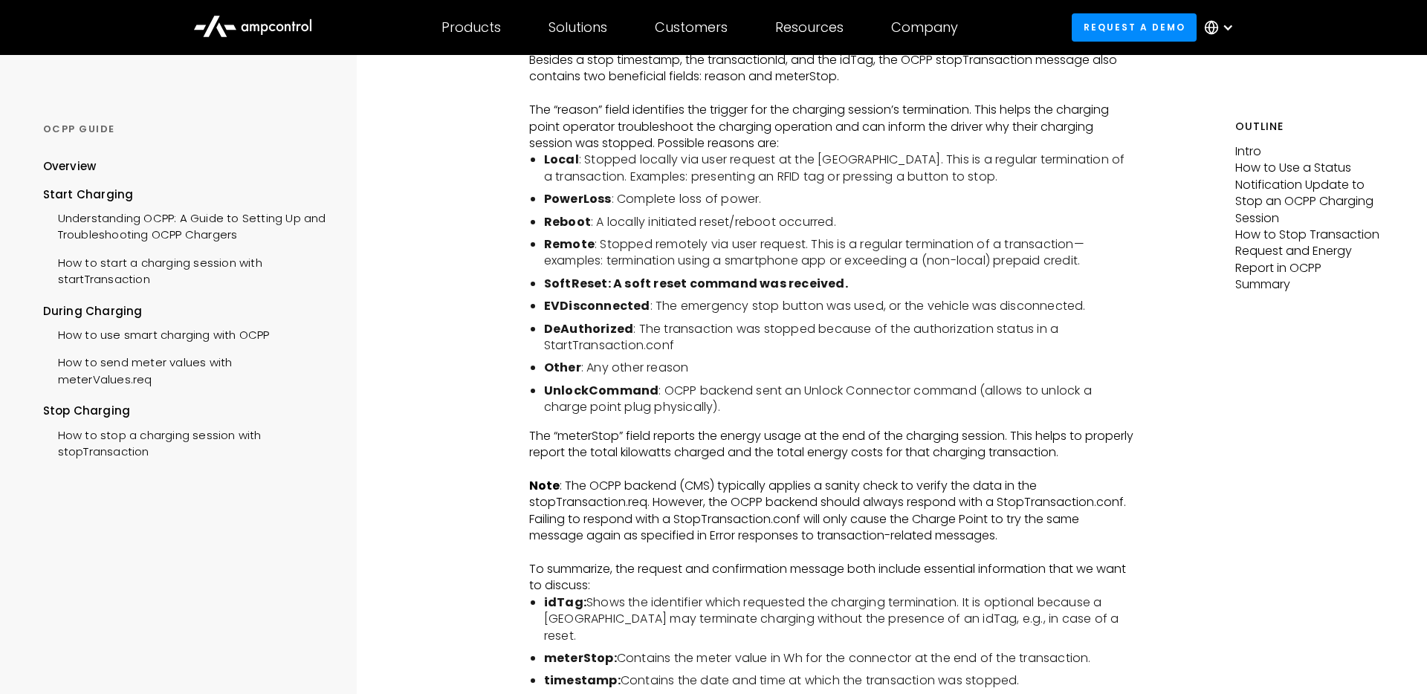
click at [742, 376] on li "Other : Any other reason" at bounding box center [839, 368] width 590 height 16
click at [723, 314] on li "EVDisconnected : The emergency stop button was used, or the vehicle was disconn…" at bounding box center [839, 306] width 590 height 16
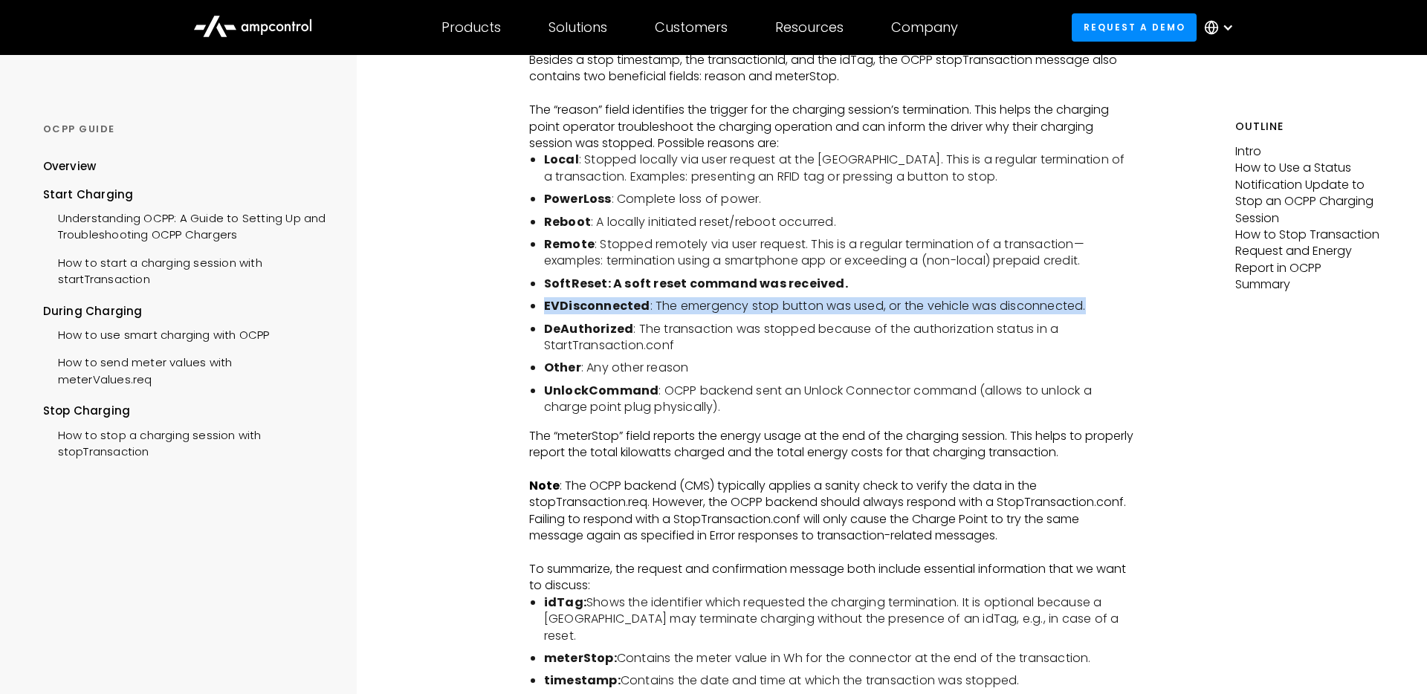
click at [723, 314] on li "EVDisconnected : The emergency stop button was used, or the vehicle was disconn…" at bounding box center [839, 306] width 590 height 16
click at [766, 314] on li "EVDisconnected : The emergency stop button was used, or the vehicle was disconn…" at bounding box center [839, 306] width 590 height 16
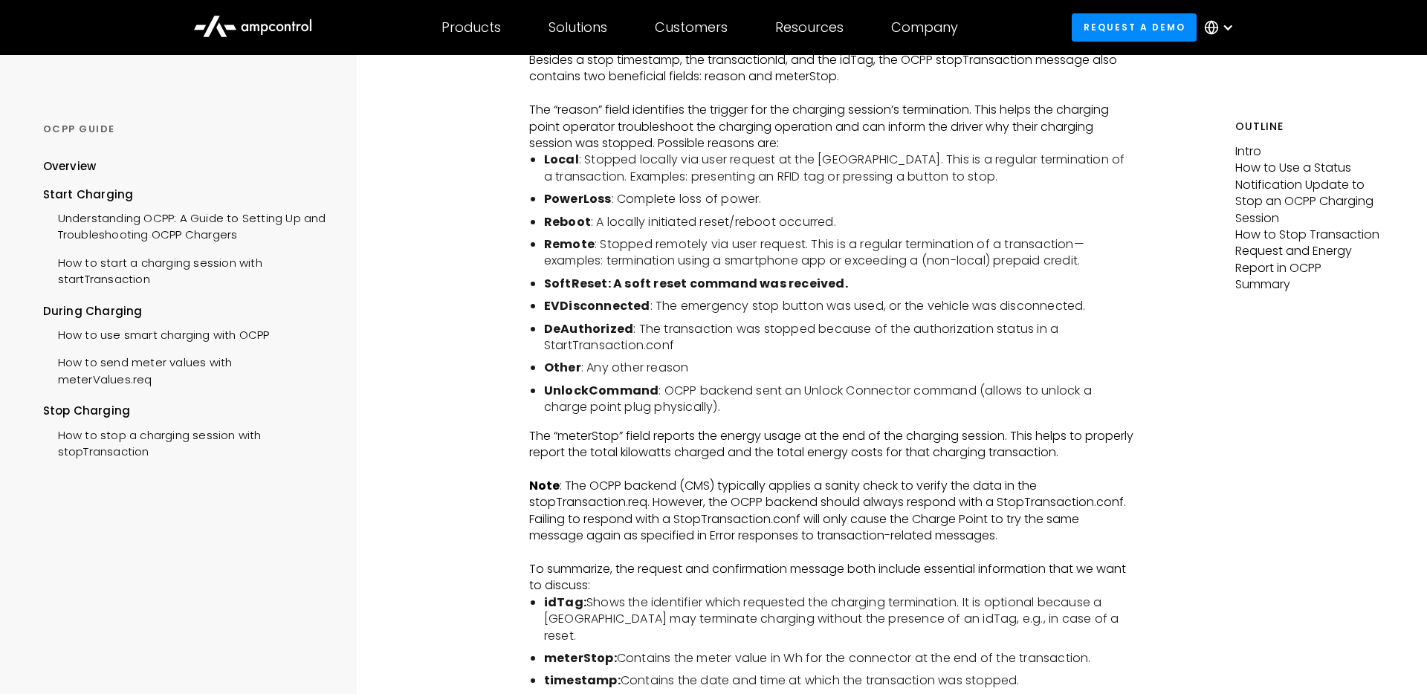
click at [831, 259] on li "Remote : Stopped remotely via user request. This is a regular termination of a …" at bounding box center [839, 252] width 590 height 33
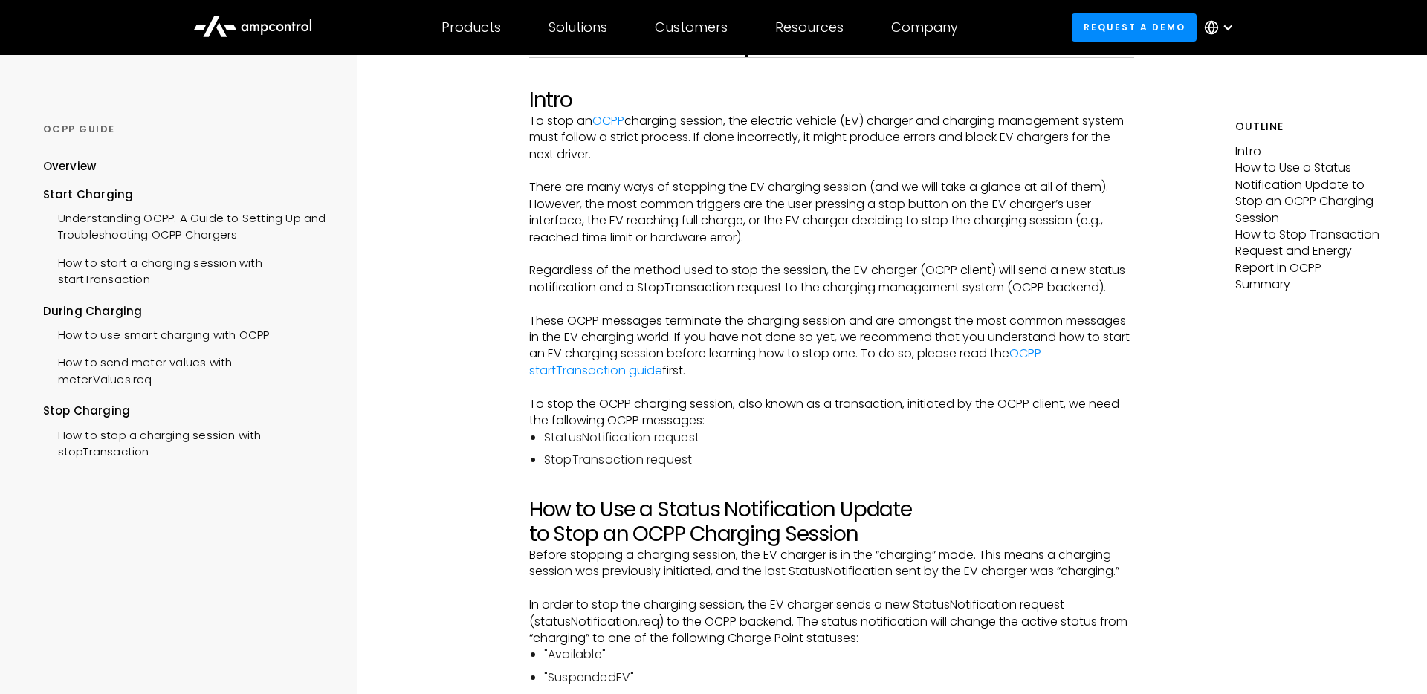
scroll to position [40, 0]
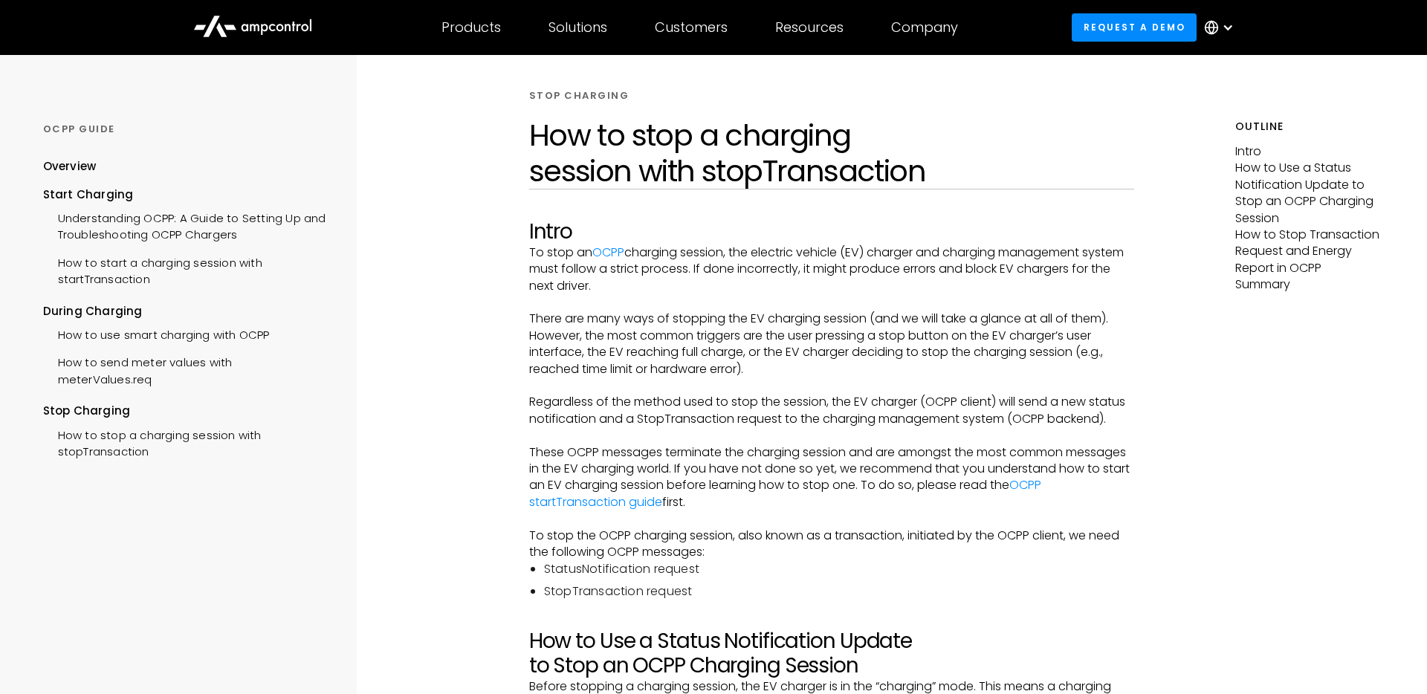
click at [902, 140] on h1 "How to stop a charging session with stopTransaction" at bounding box center [831, 152] width 605 height 71
click at [786, 274] on p "To stop an OCPP charging session, the electric vehicle (EV) charger and chargin…" at bounding box center [831, 270] width 605 height 50
click at [845, 269] on p "To stop an OCPP charging session, the electric vehicle (EV) charger and chargin…" at bounding box center [831, 270] width 605 height 50
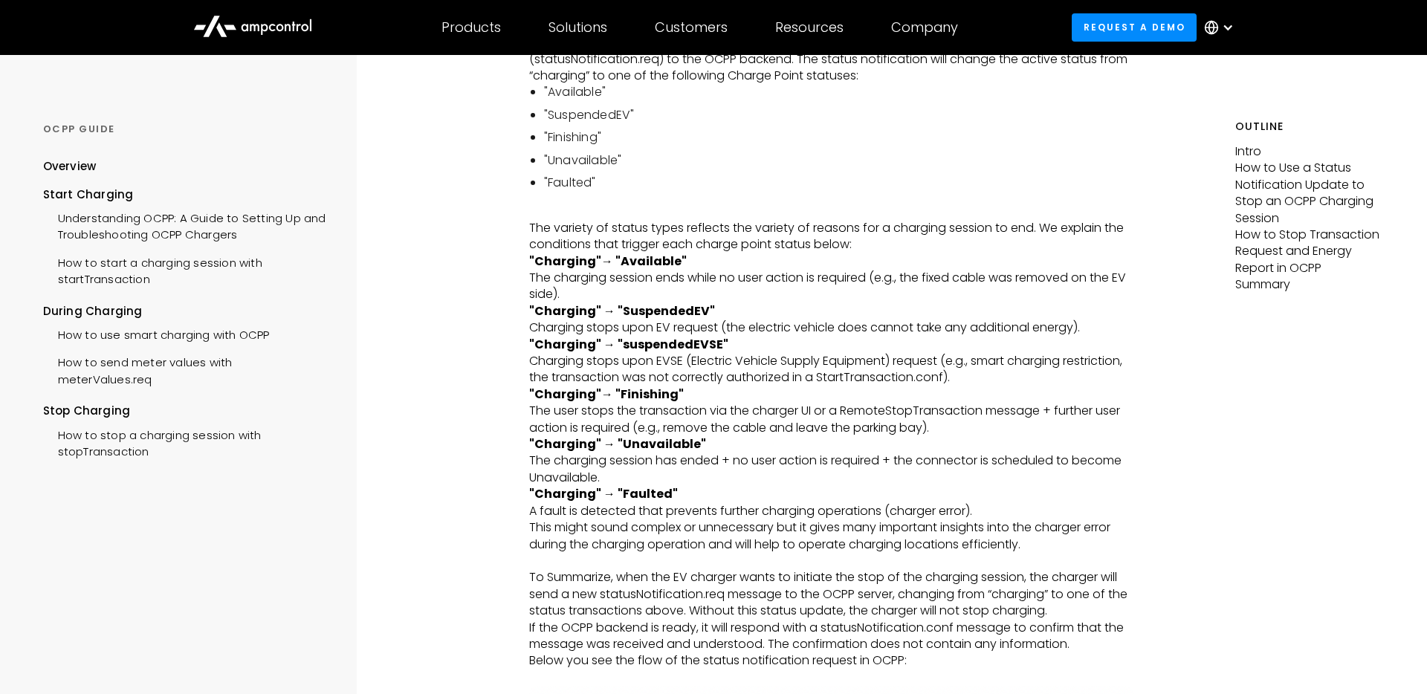
scroll to position [726, 0]
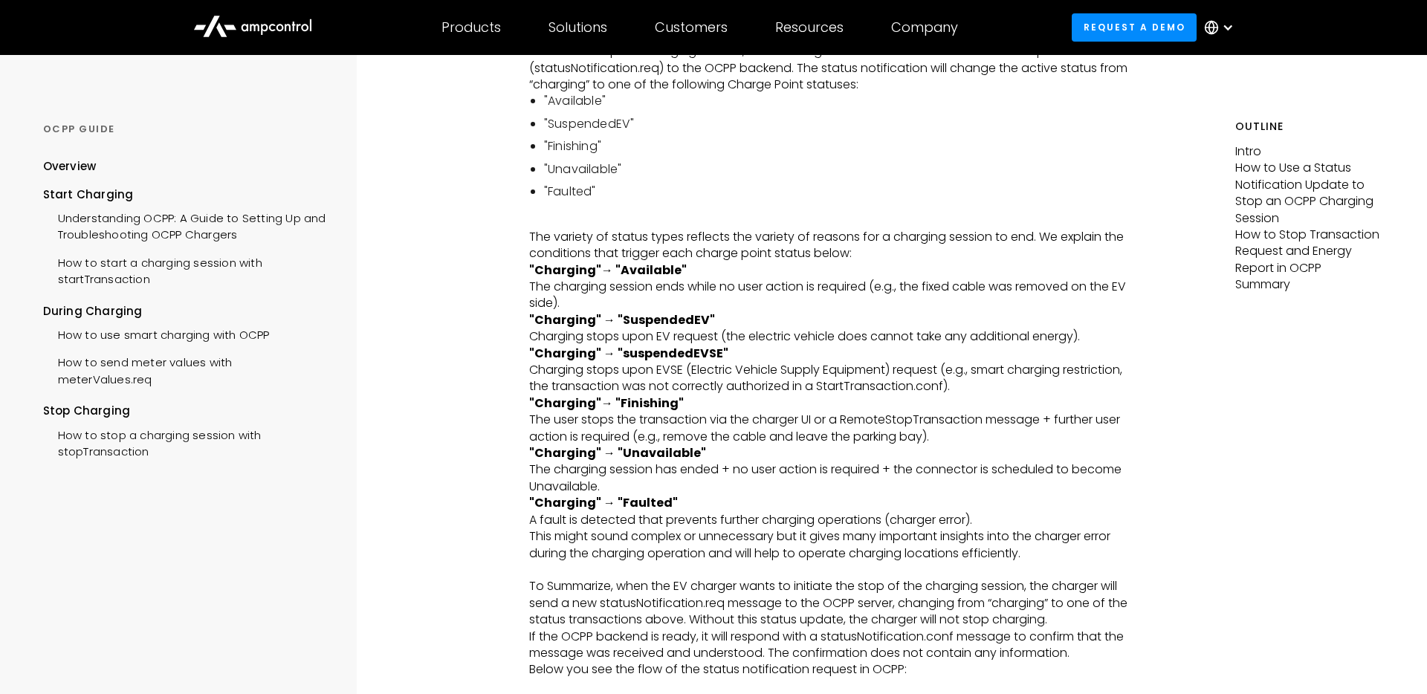
click at [850, 355] on p ""Charging" → "suspendedEVSE" Charging stops upon EVSE (Electric Vehicle Supply …" at bounding box center [831, 371] width 605 height 50
